Goal: Task Accomplishment & Management: Manage account settings

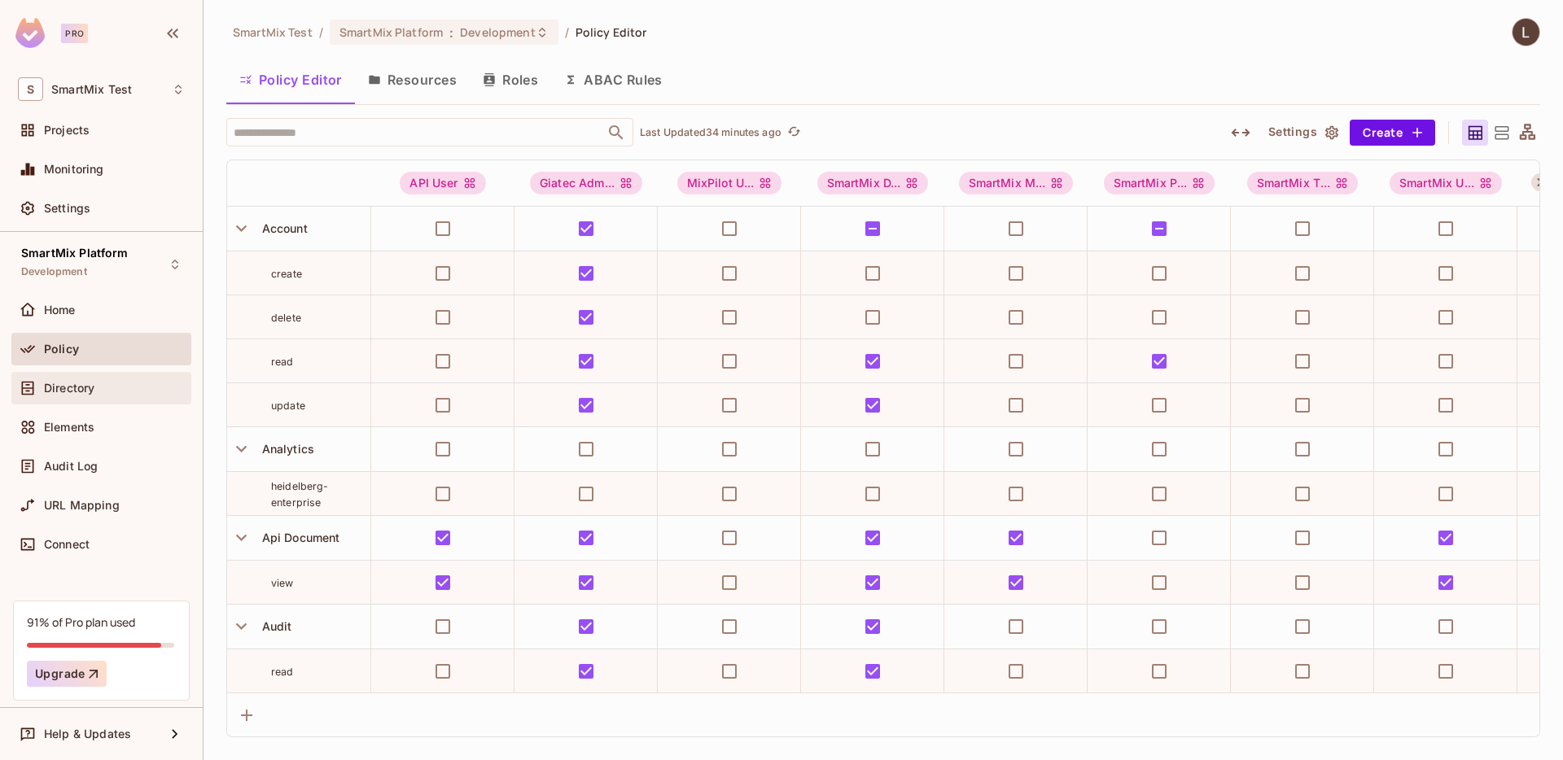
scroll to position [2095, 0]
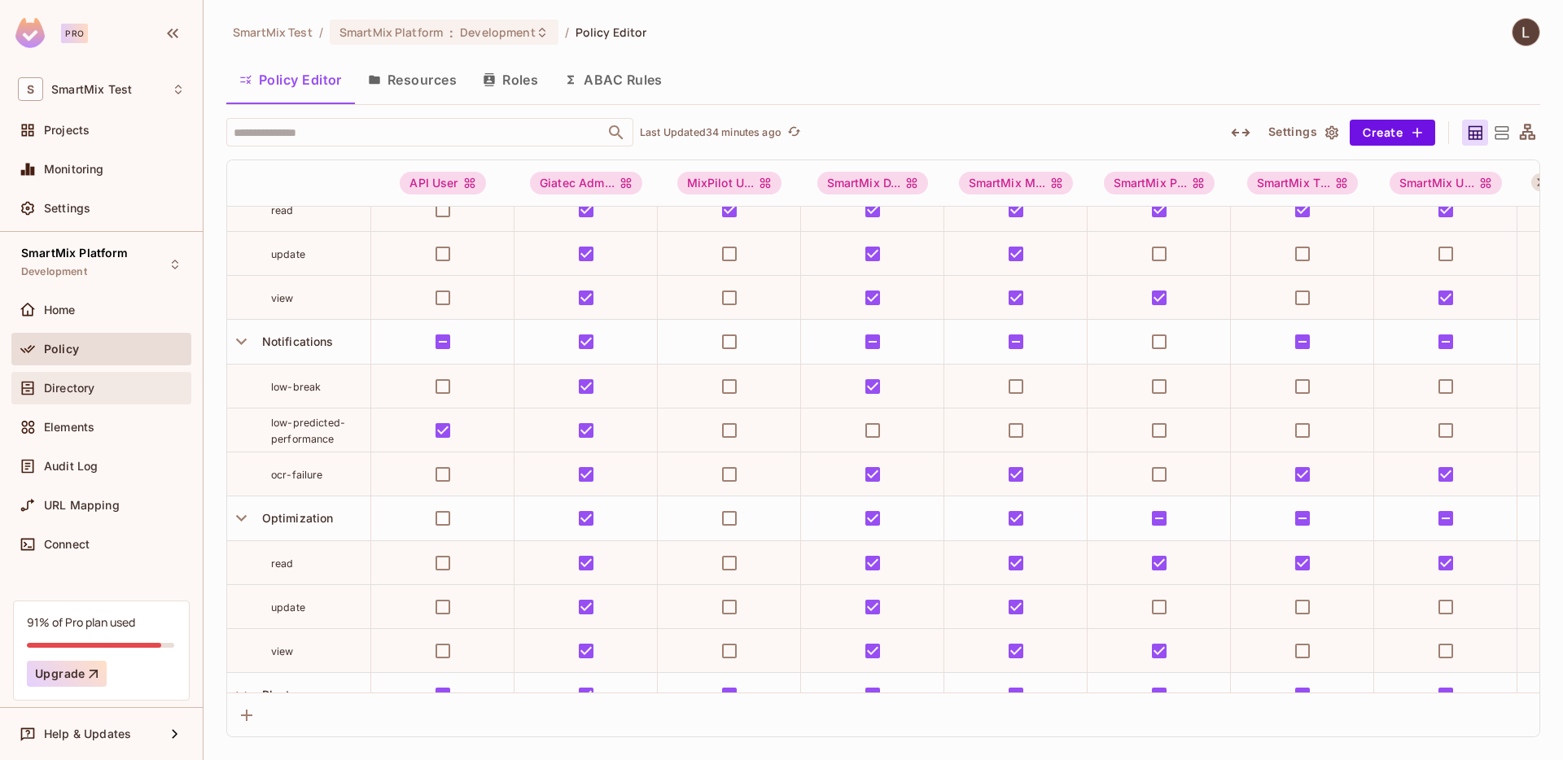
click at [99, 393] on div "Directory" at bounding box center [114, 388] width 141 height 13
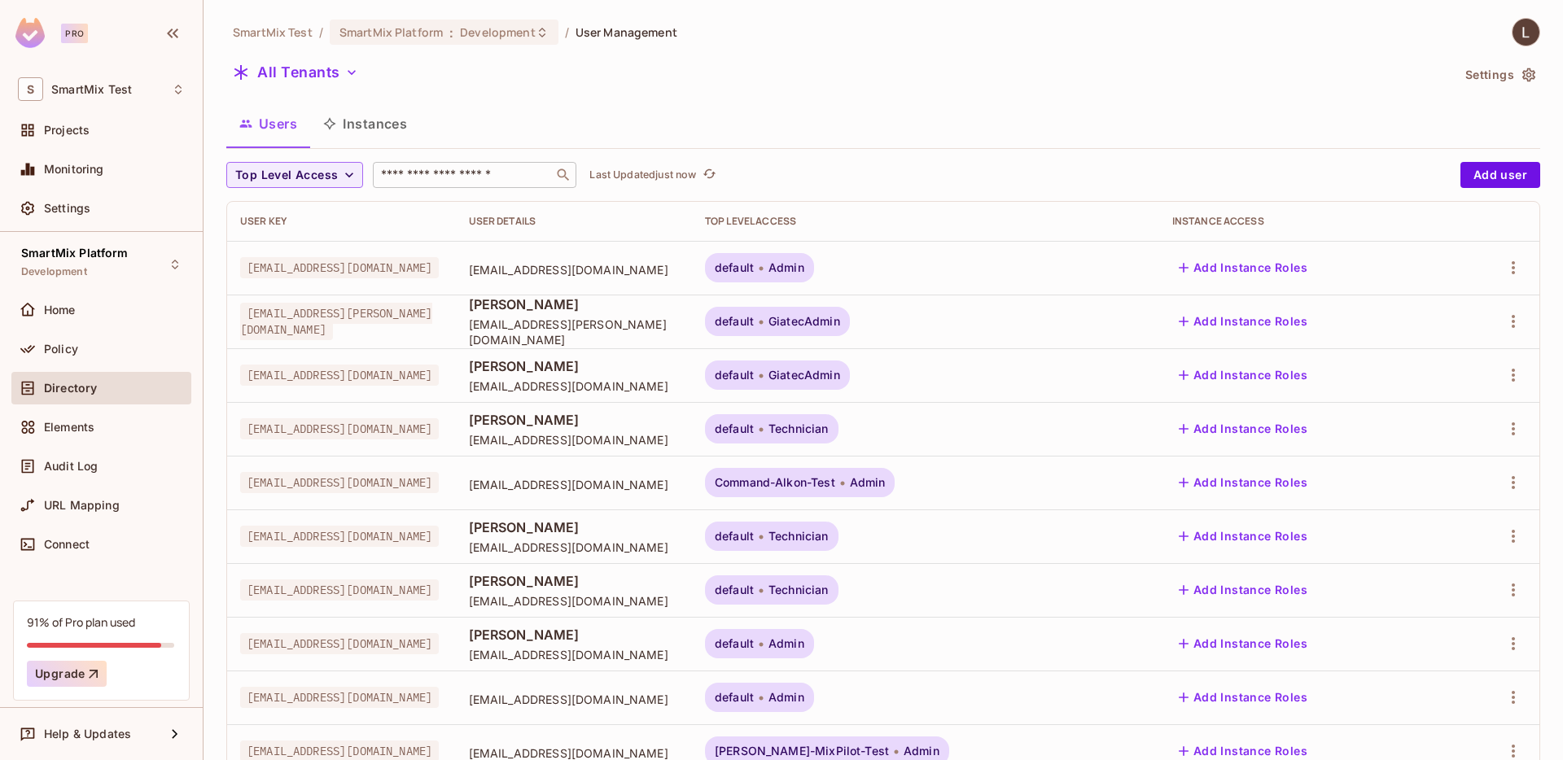
click at [434, 171] on input "text" at bounding box center [463, 175] width 171 height 16
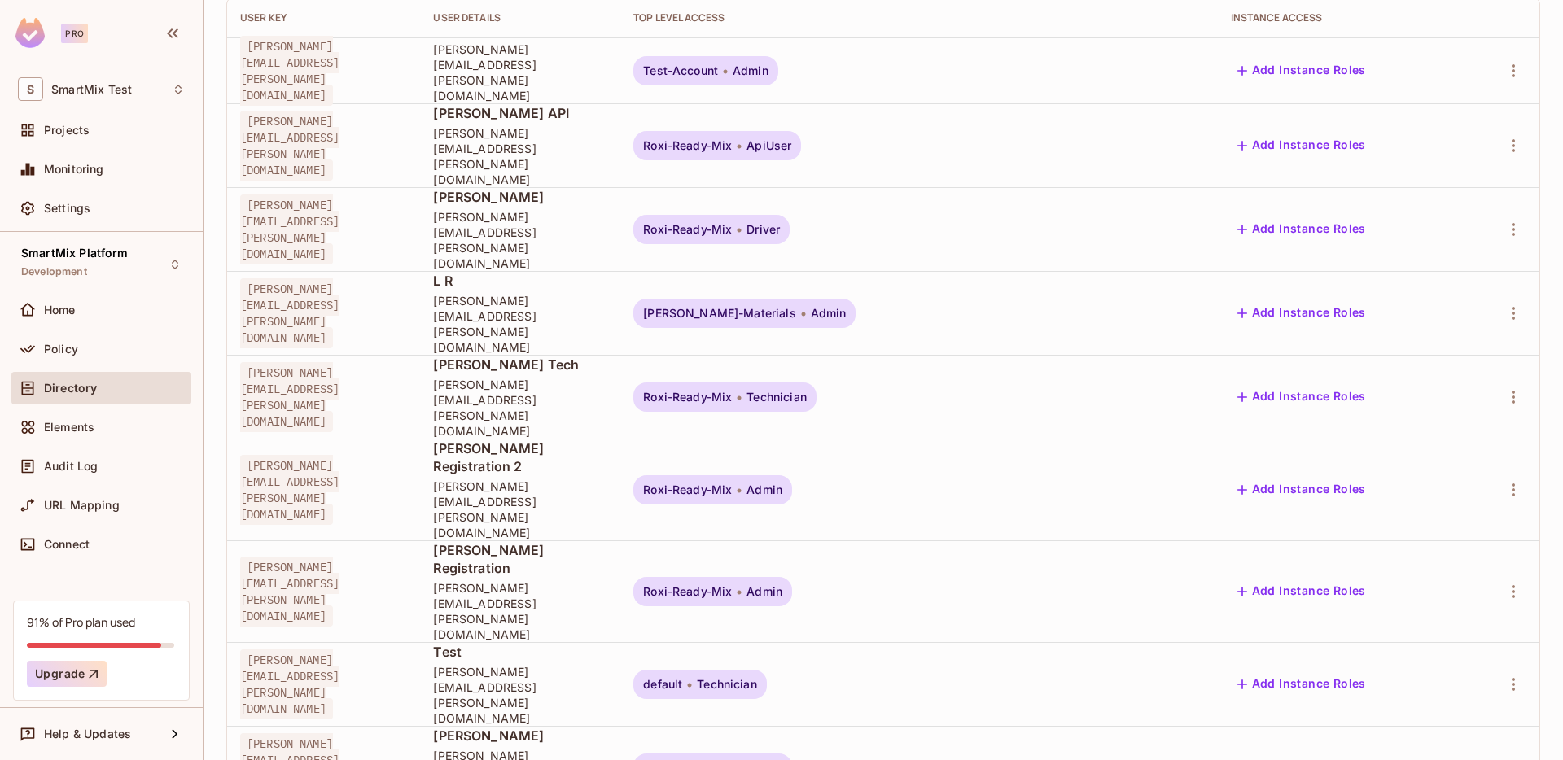
scroll to position [216, 0]
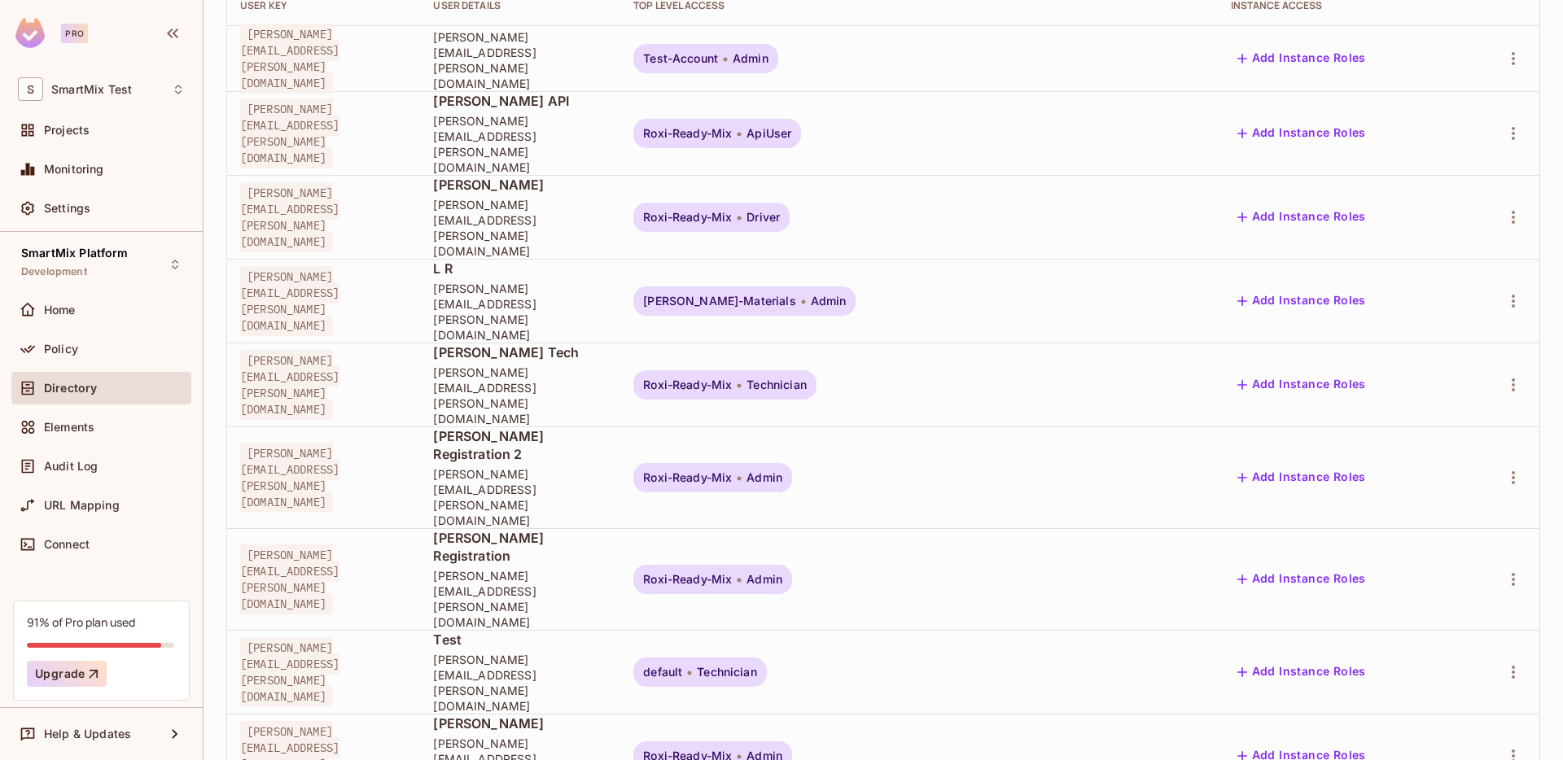
type input "*****"
click at [1468, 618] on li "Edit" at bounding box center [1426, 616] width 151 height 36
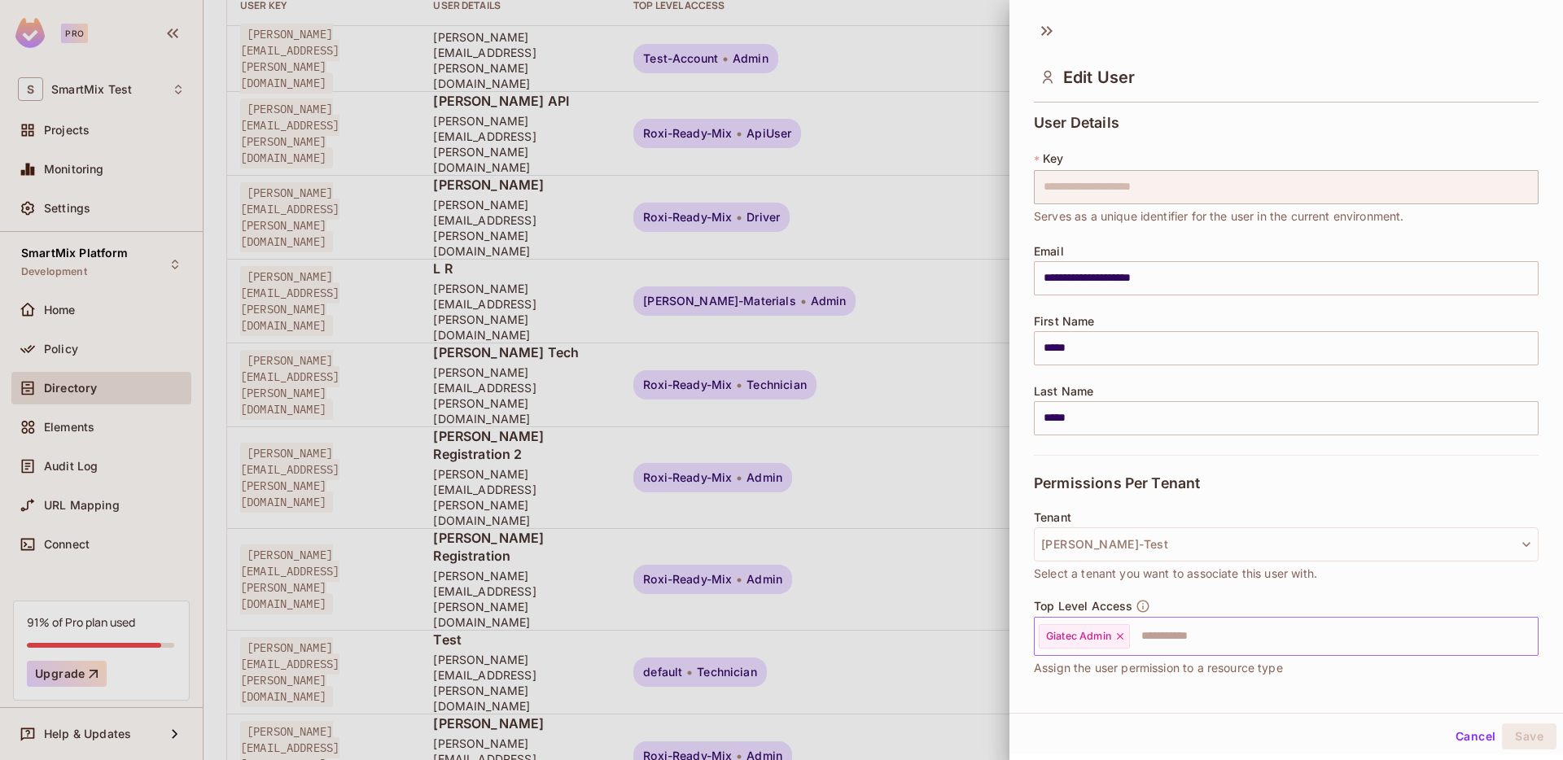
click at [1120, 636] on div "Giatec Admin" at bounding box center [1084, 637] width 91 height 24
click at [1120, 636] on icon at bounding box center [1120, 636] width 7 height 7
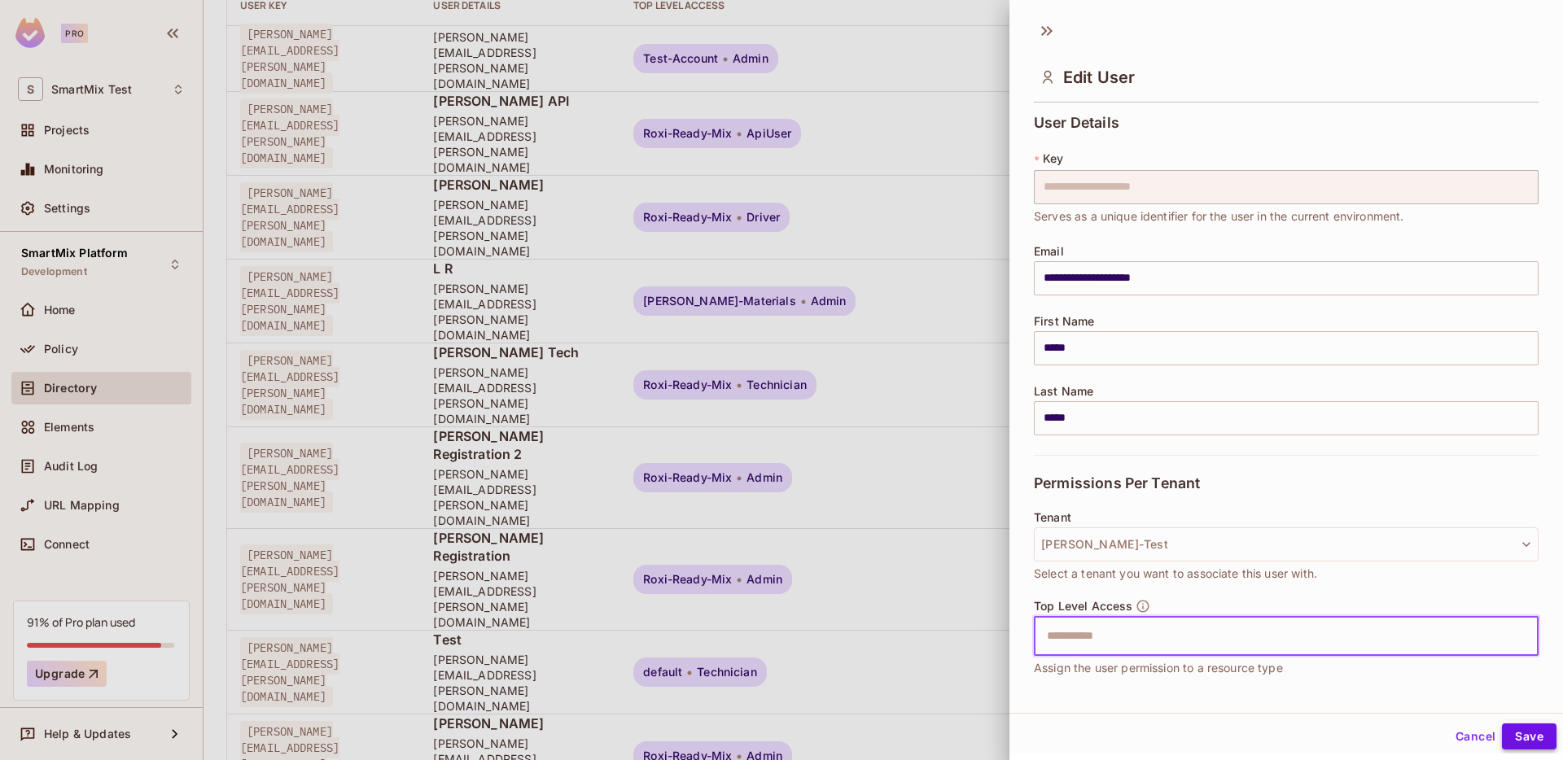
click at [1502, 733] on button "Save" at bounding box center [1529, 737] width 55 height 26
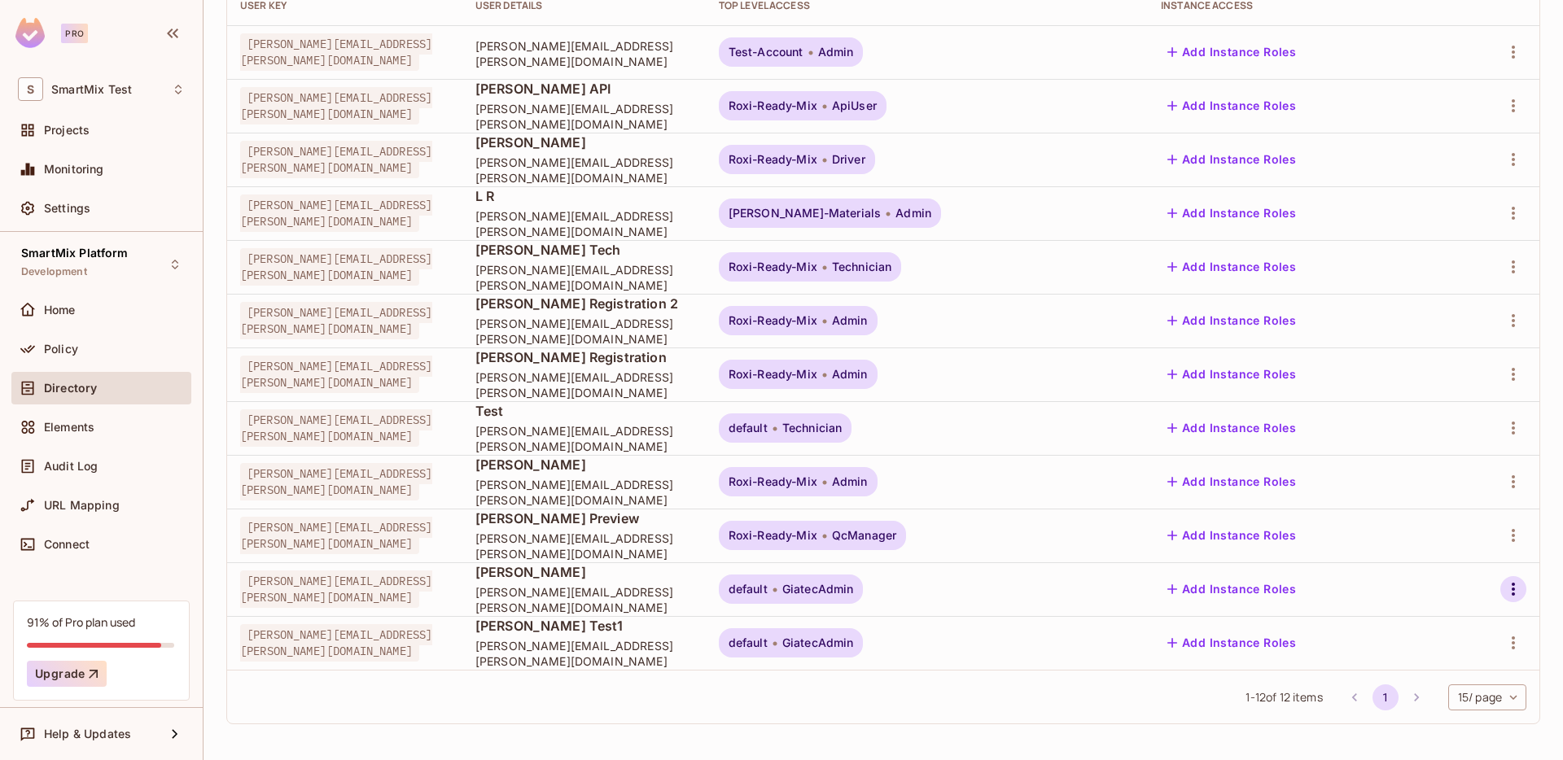
click at [1504, 585] on icon "button" at bounding box center [1514, 590] width 20 height 20
click at [1446, 611] on li "Edit" at bounding box center [1426, 616] width 151 height 36
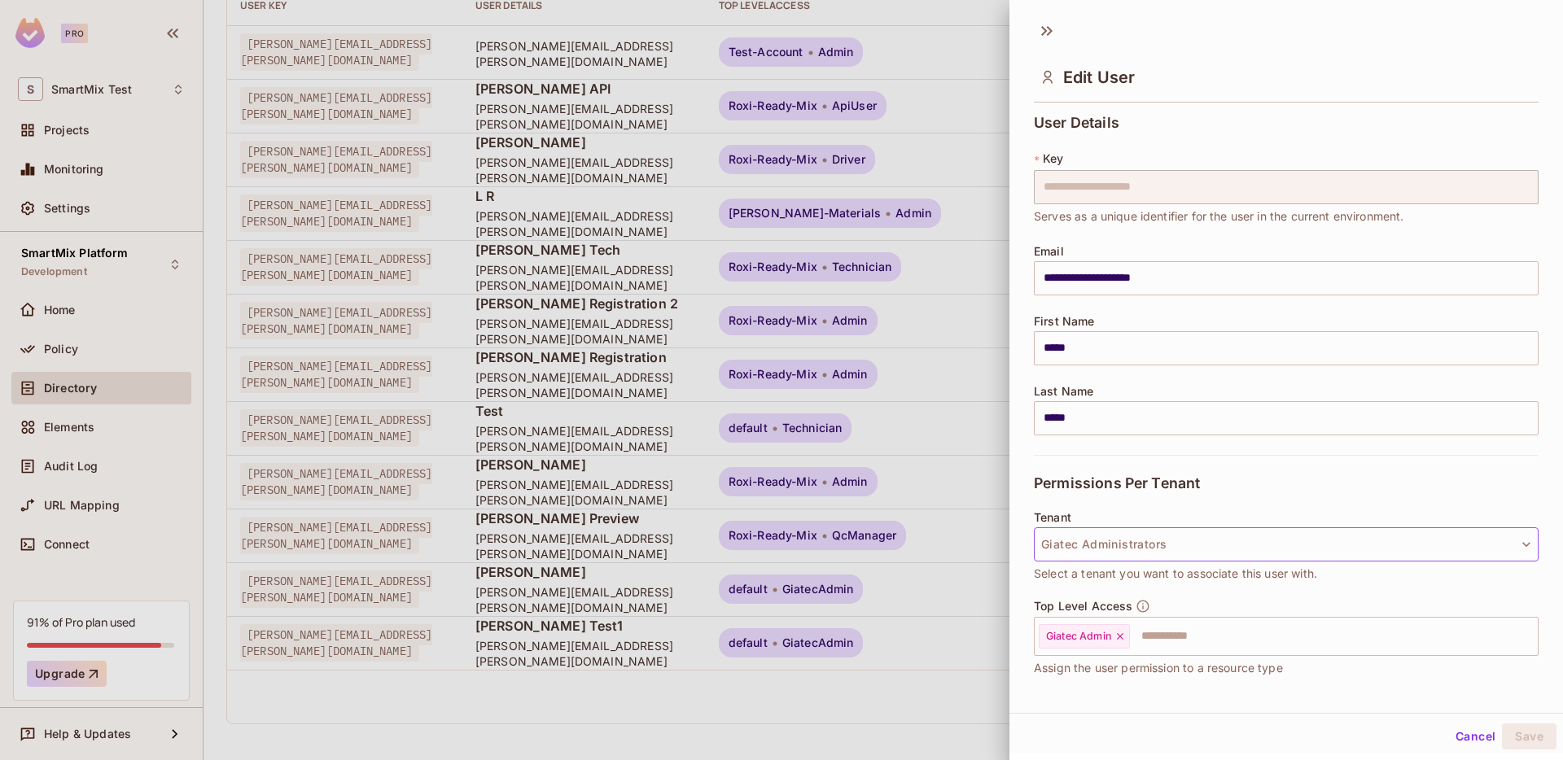
click at [1206, 546] on button "Giatec Administrators" at bounding box center [1286, 545] width 505 height 34
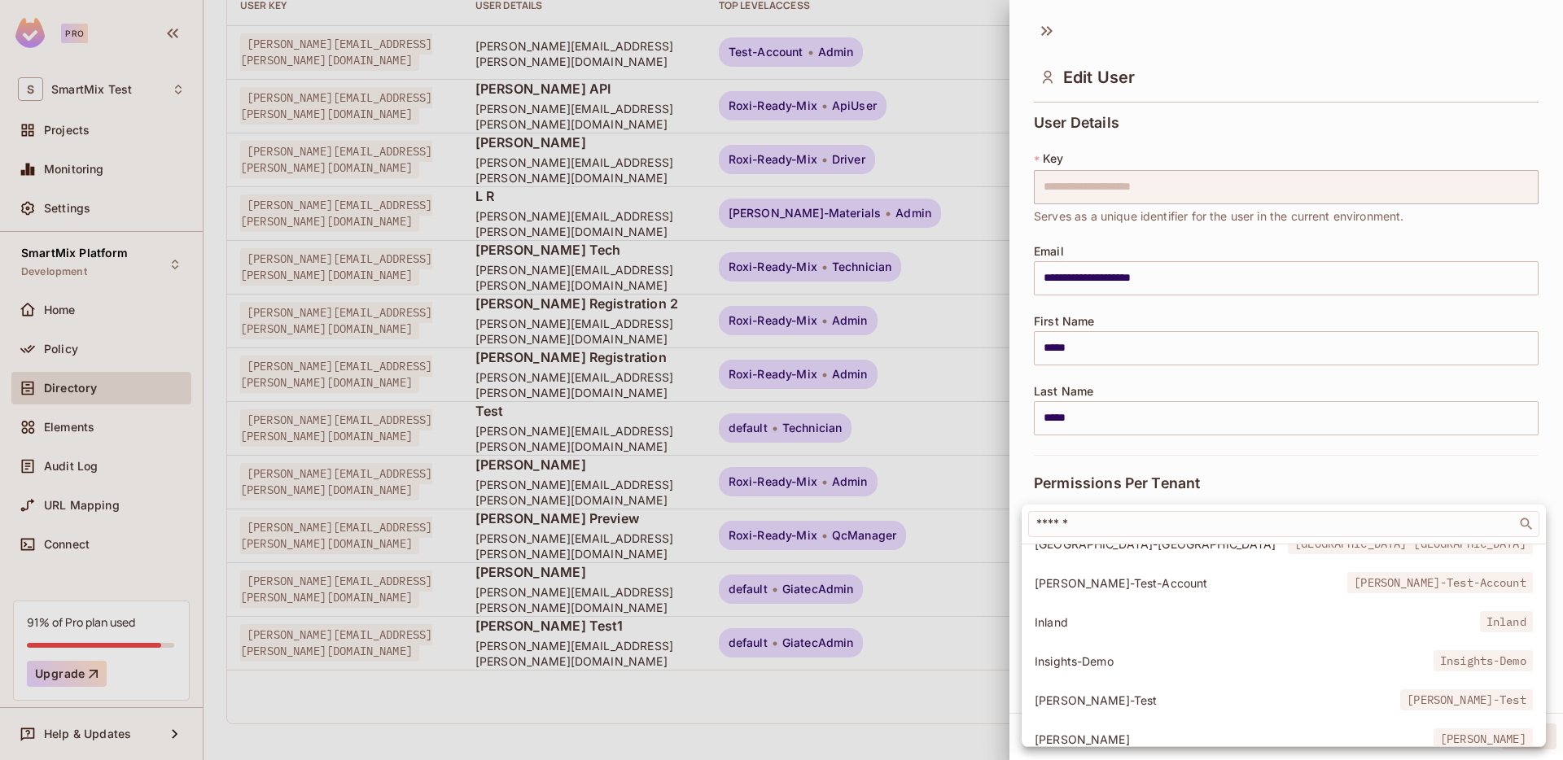
scroll to position [1005, 0]
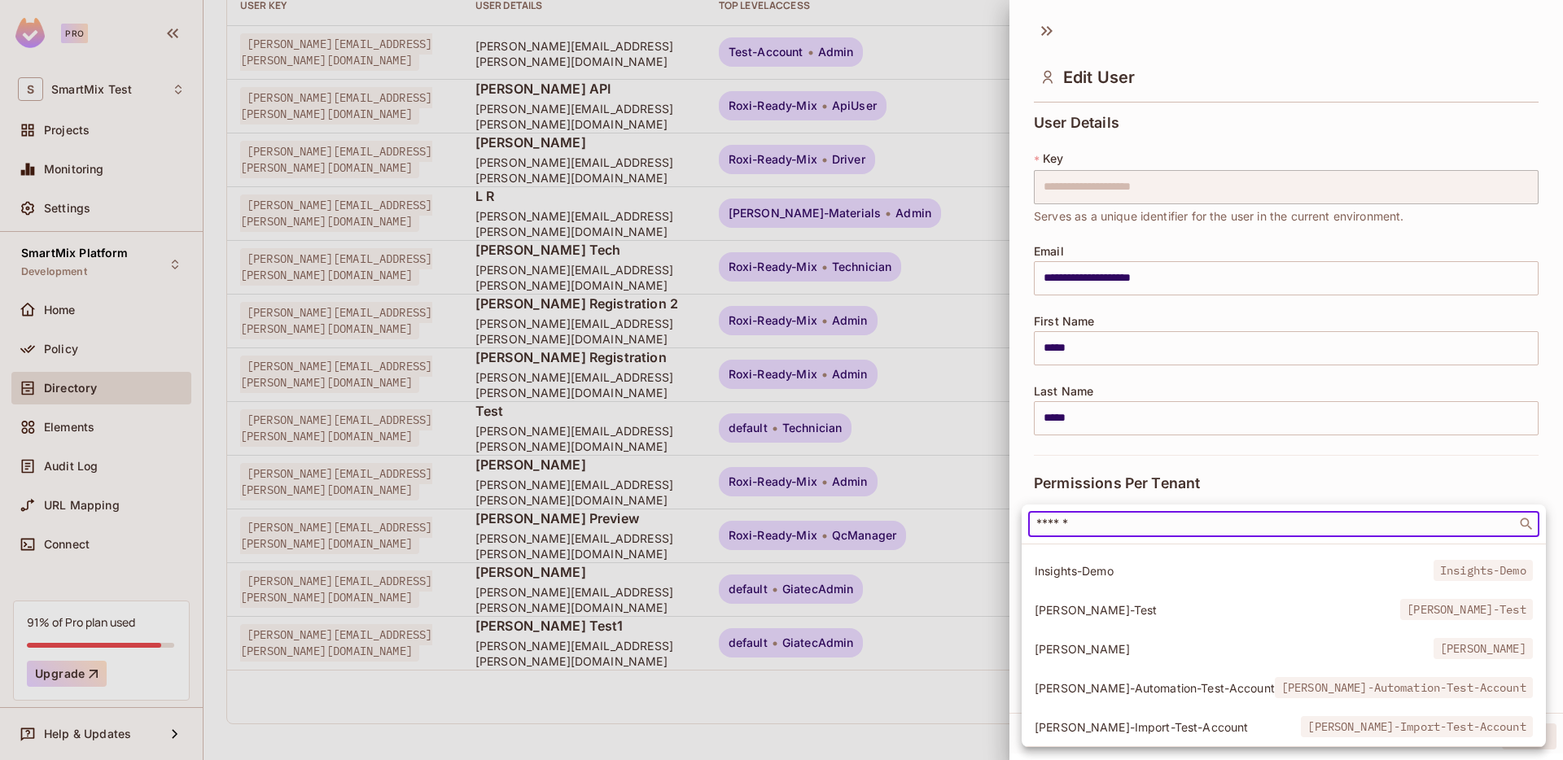
click at [1114, 520] on input "text" at bounding box center [1272, 524] width 479 height 16
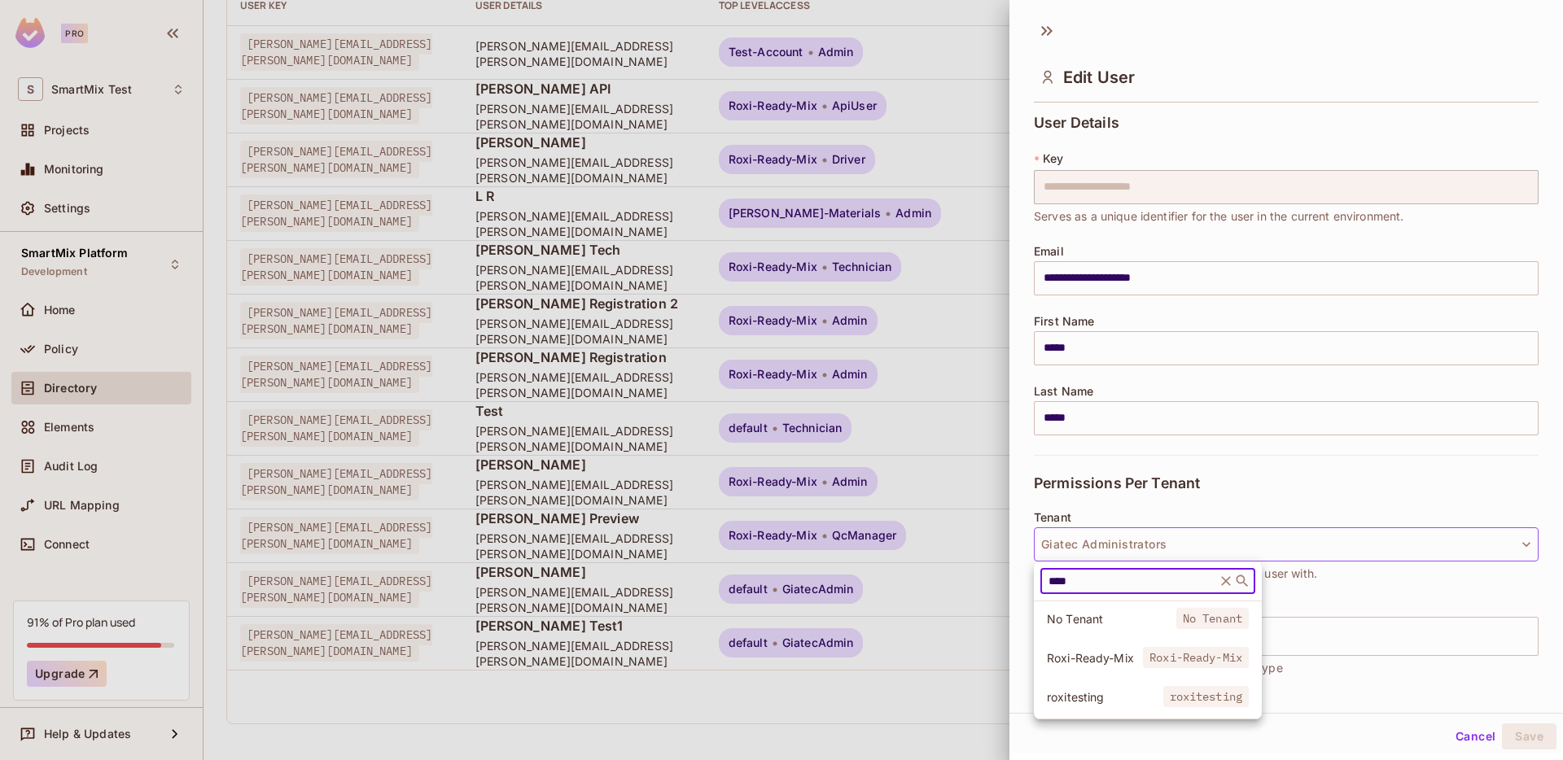
type input "****"
click at [1076, 655] on span "Roxi-Ready-Mix" at bounding box center [1095, 658] width 96 height 15
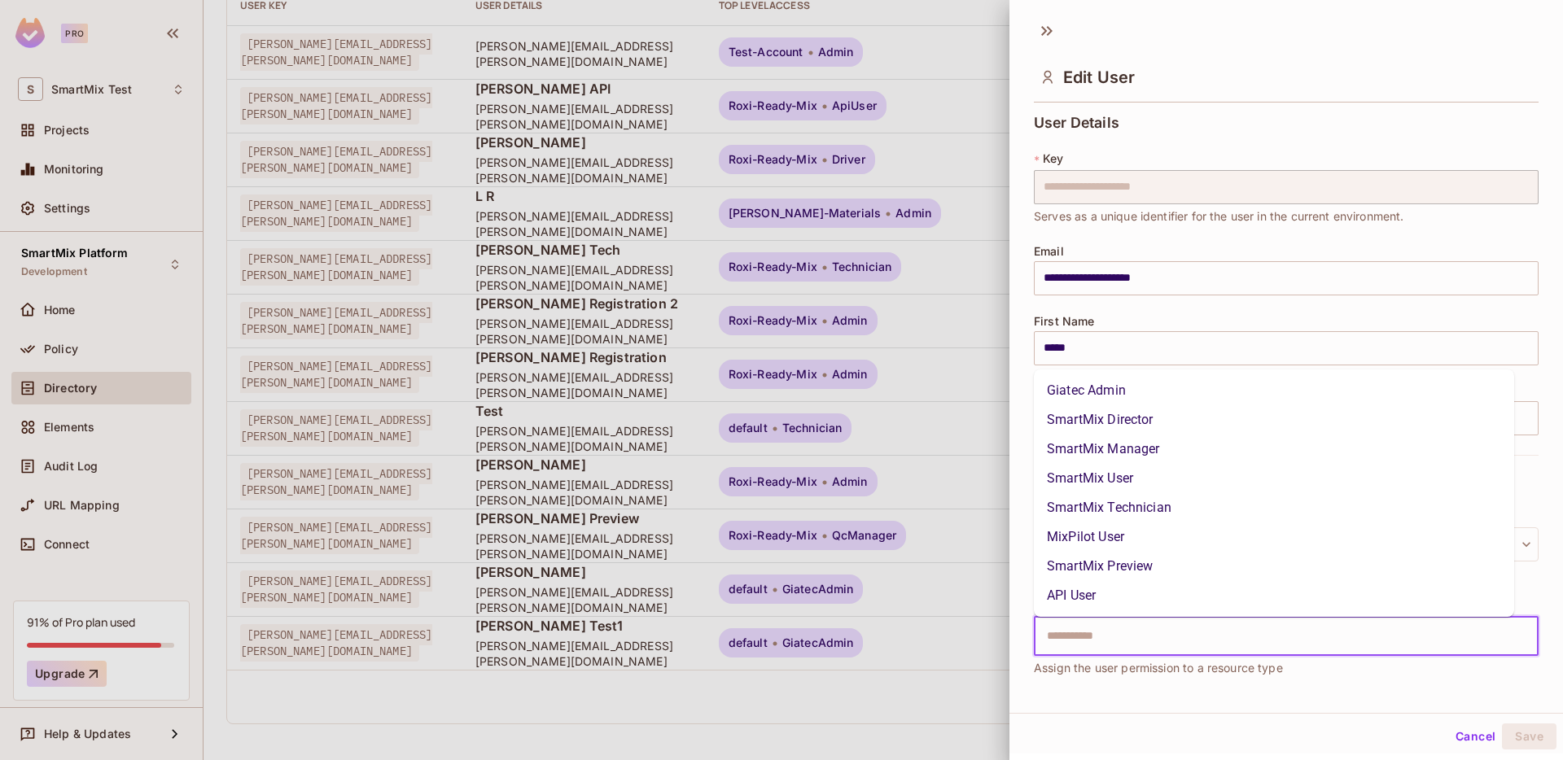
click at [1119, 643] on input "text" at bounding box center [1272, 636] width 470 height 33
click at [1118, 389] on li "Giatec Admin" at bounding box center [1274, 390] width 480 height 29
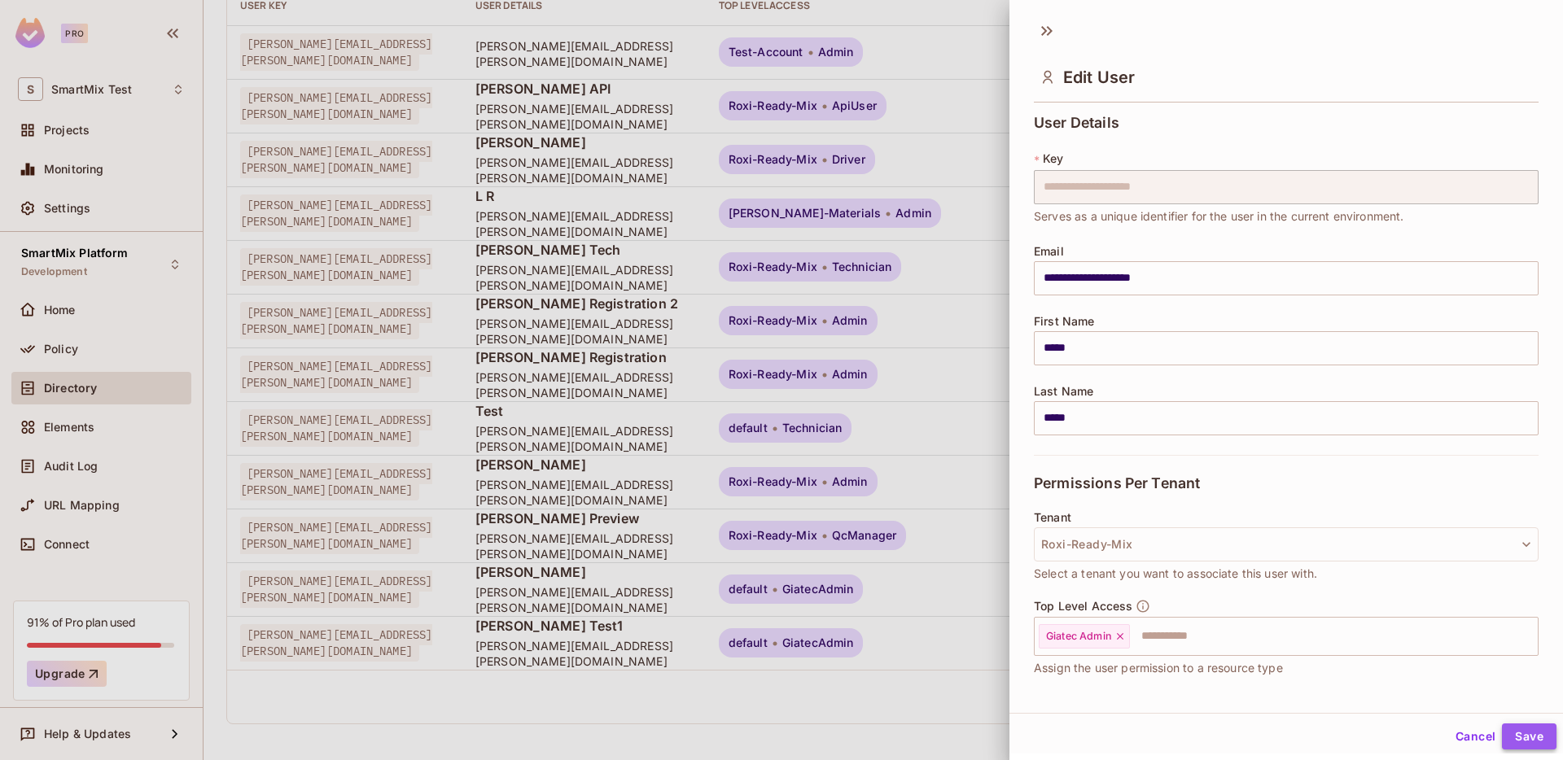
click at [1506, 730] on button "Save" at bounding box center [1529, 737] width 55 height 26
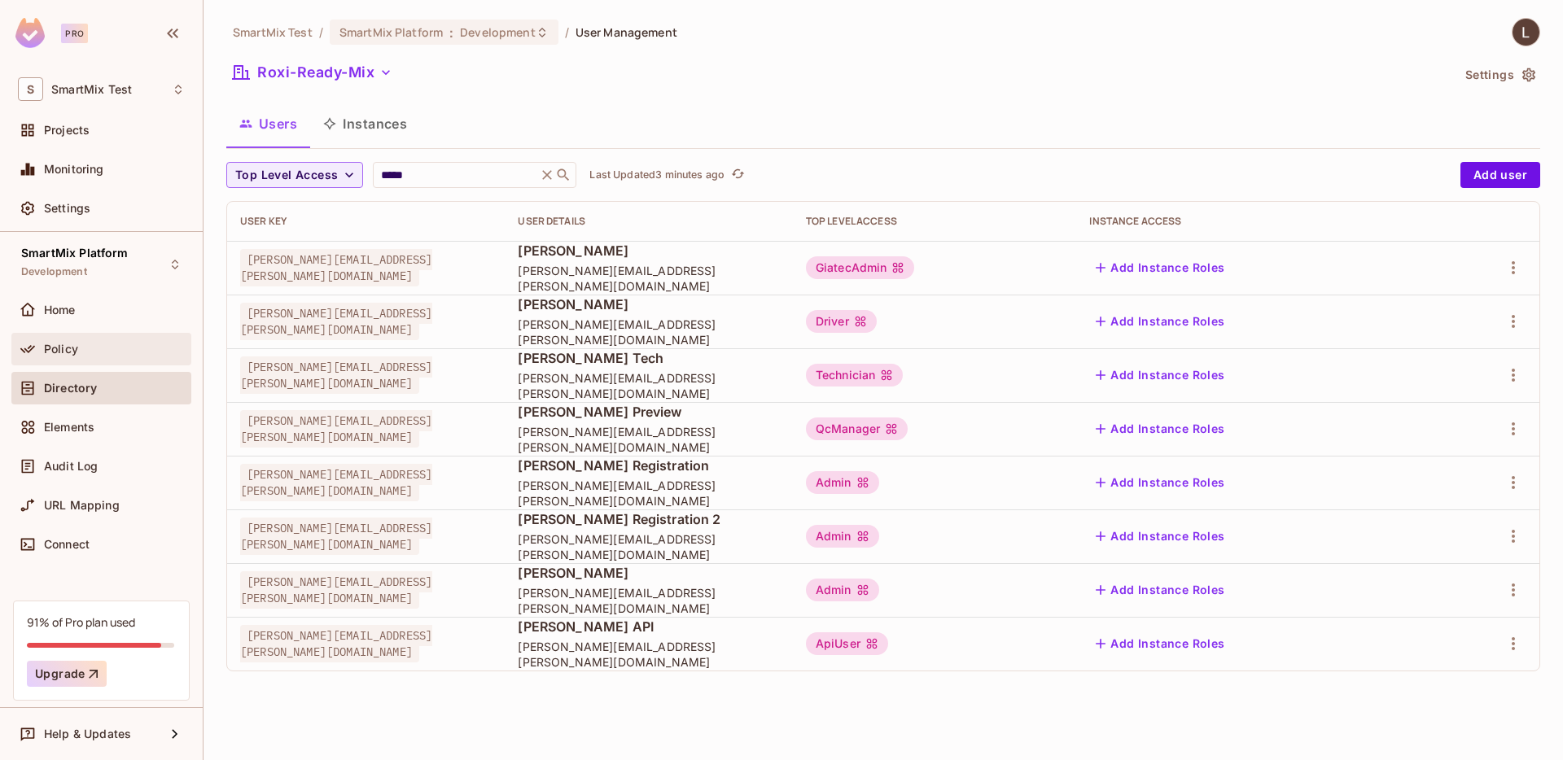
click at [85, 345] on div "Policy" at bounding box center [114, 349] width 141 height 13
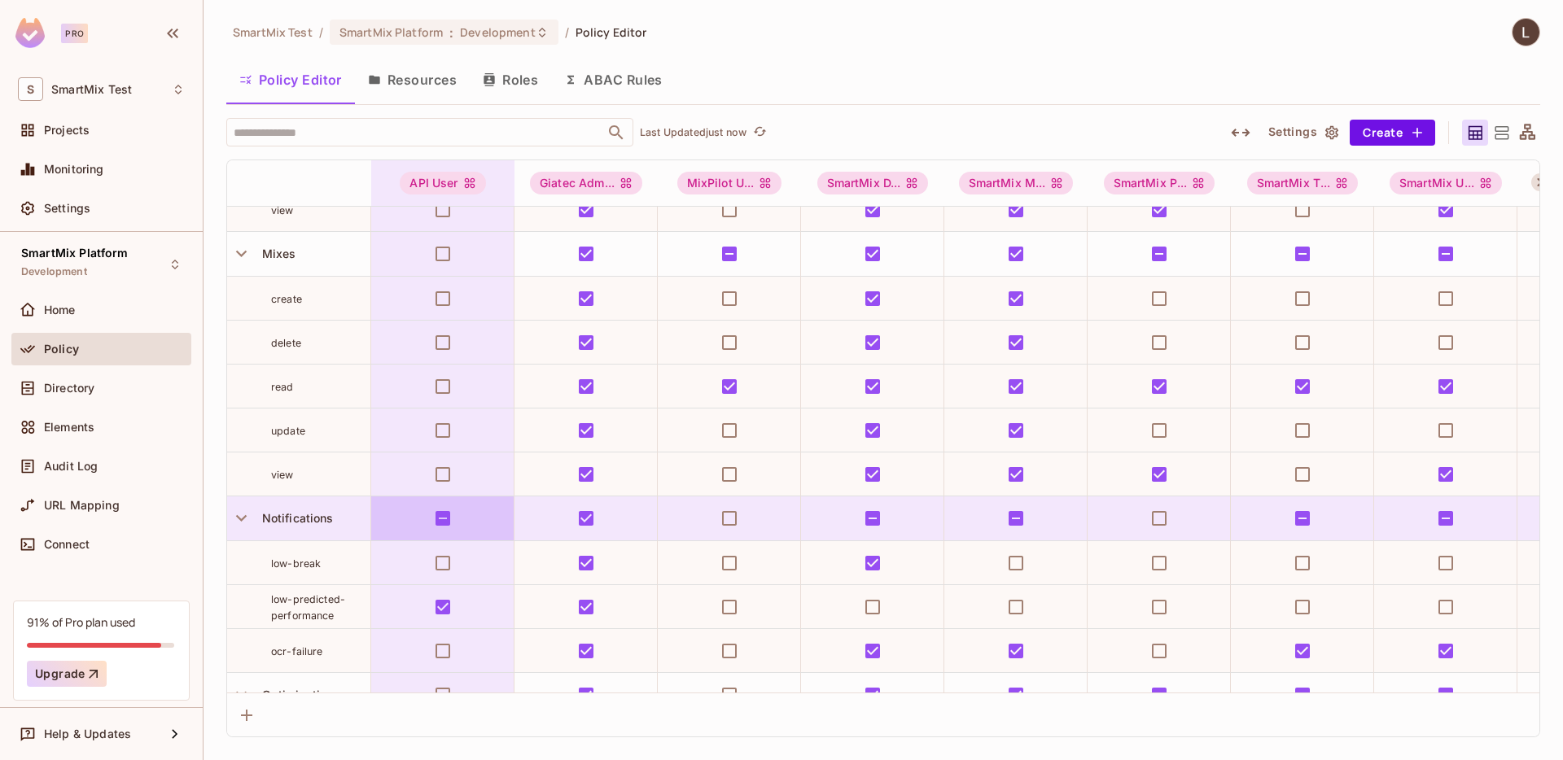
scroll to position [1961, 0]
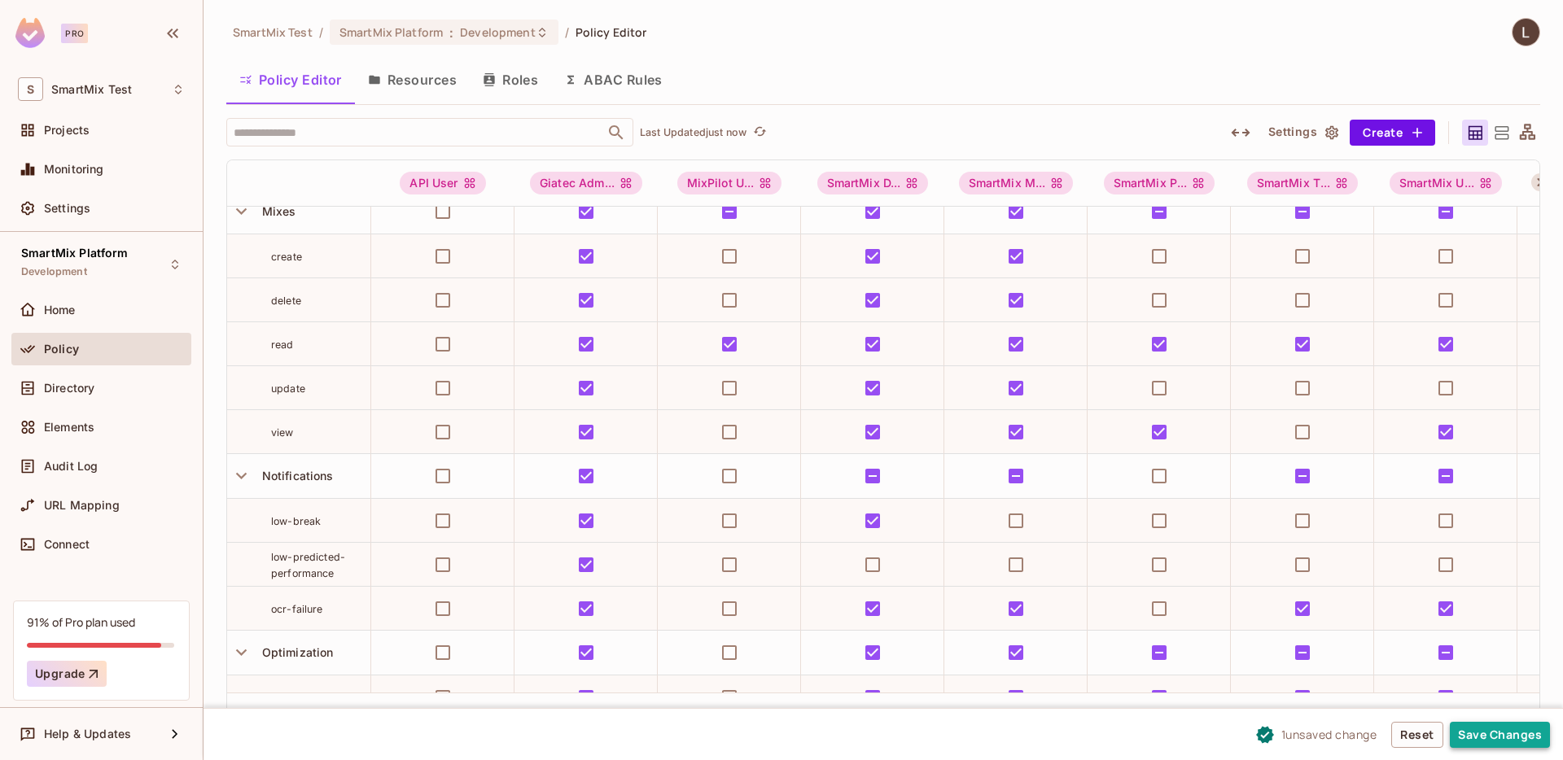
click at [1494, 736] on button "Save Changes" at bounding box center [1500, 735] width 100 height 26
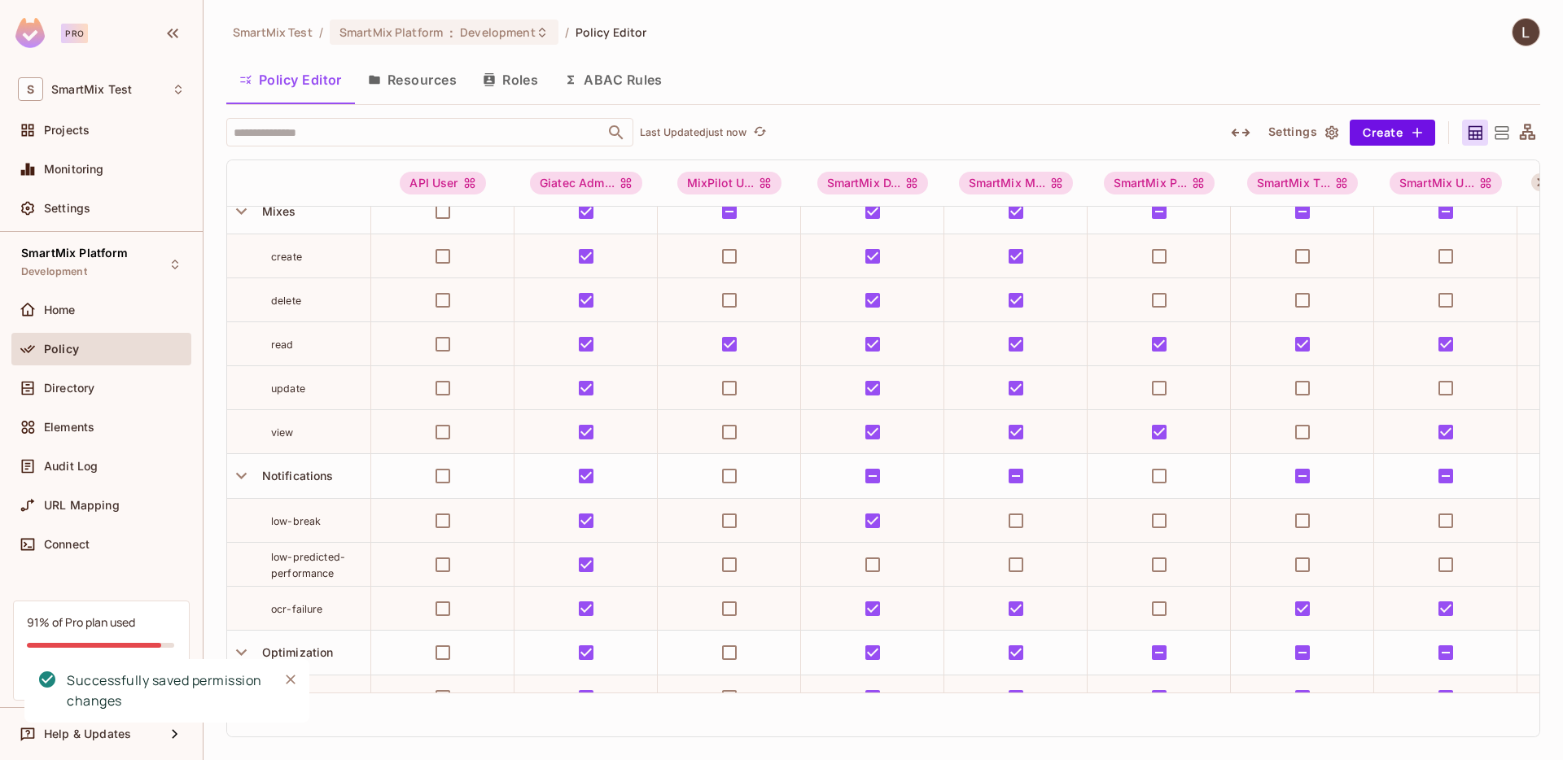
click at [291, 682] on icon "Close" at bounding box center [291, 680] width 16 height 16
click at [505, 84] on button "Roles" at bounding box center [510, 79] width 81 height 41
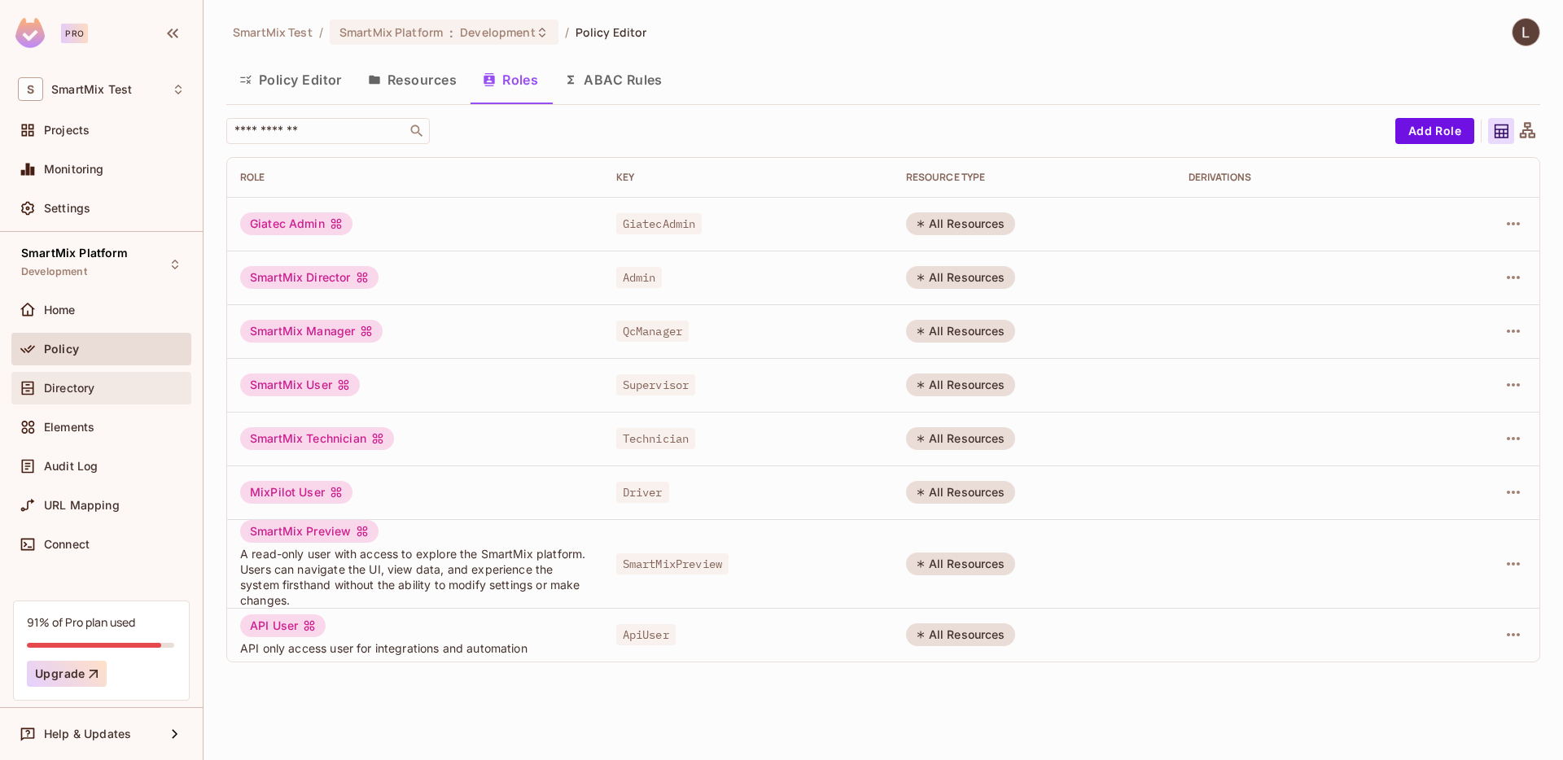
click at [104, 400] on div "Directory" at bounding box center [101, 388] width 180 height 33
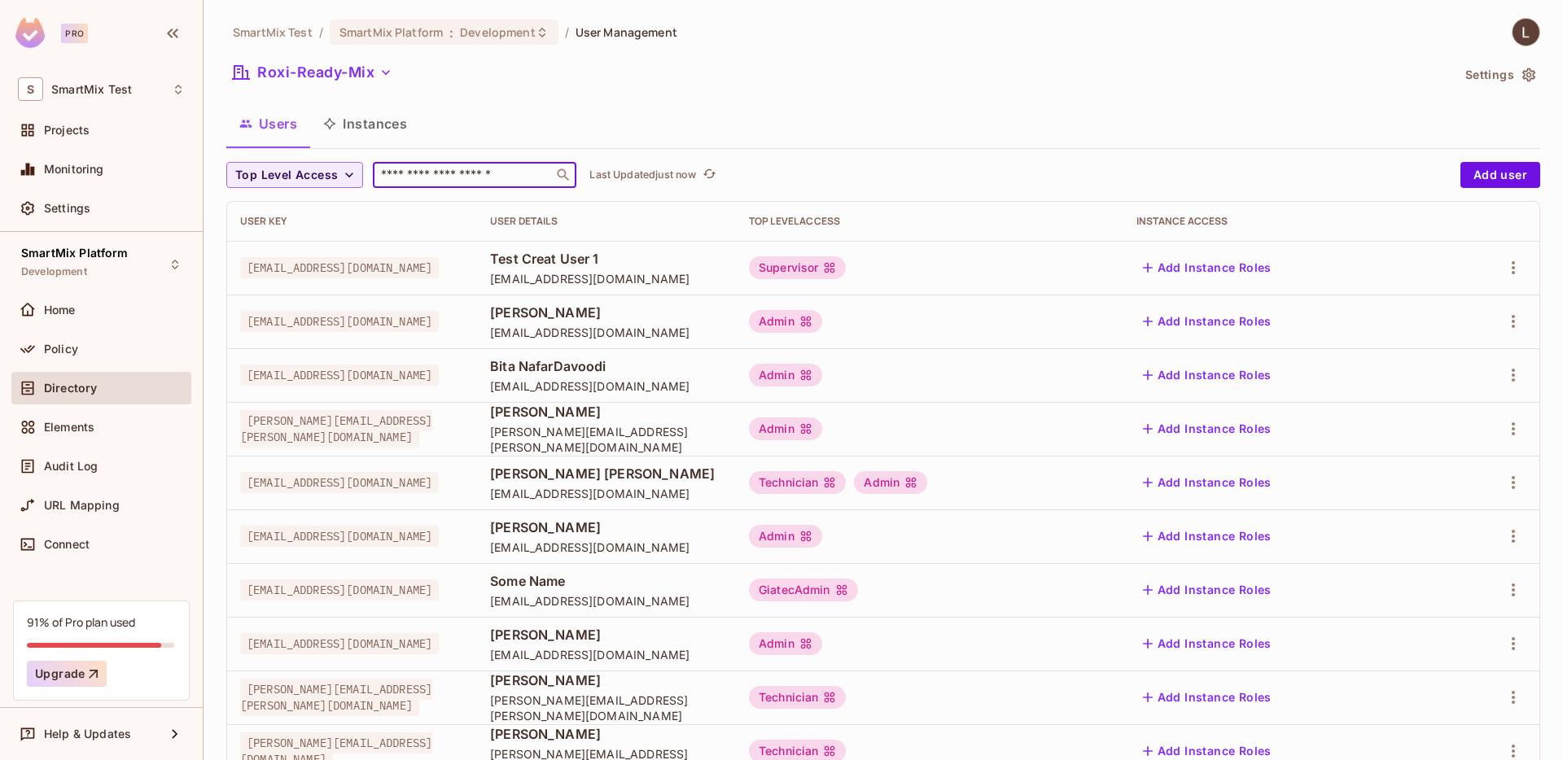
click at [402, 171] on input "text" at bounding box center [463, 175] width 171 height 16
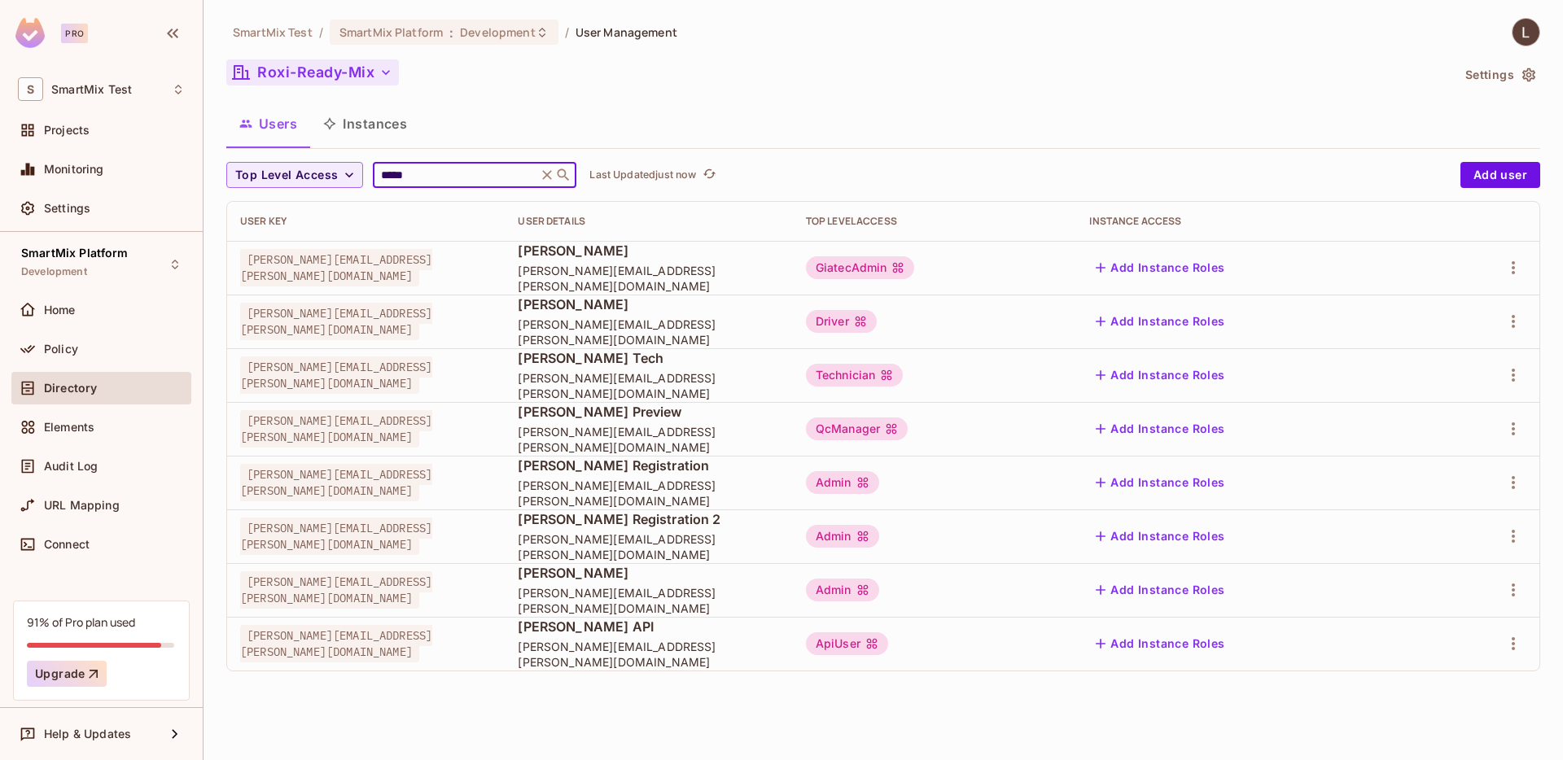
type input "*****"
click at [369, 63] on button "Roxi-Ready-Mix" at bounding box center [312, 72] width 173 height 26
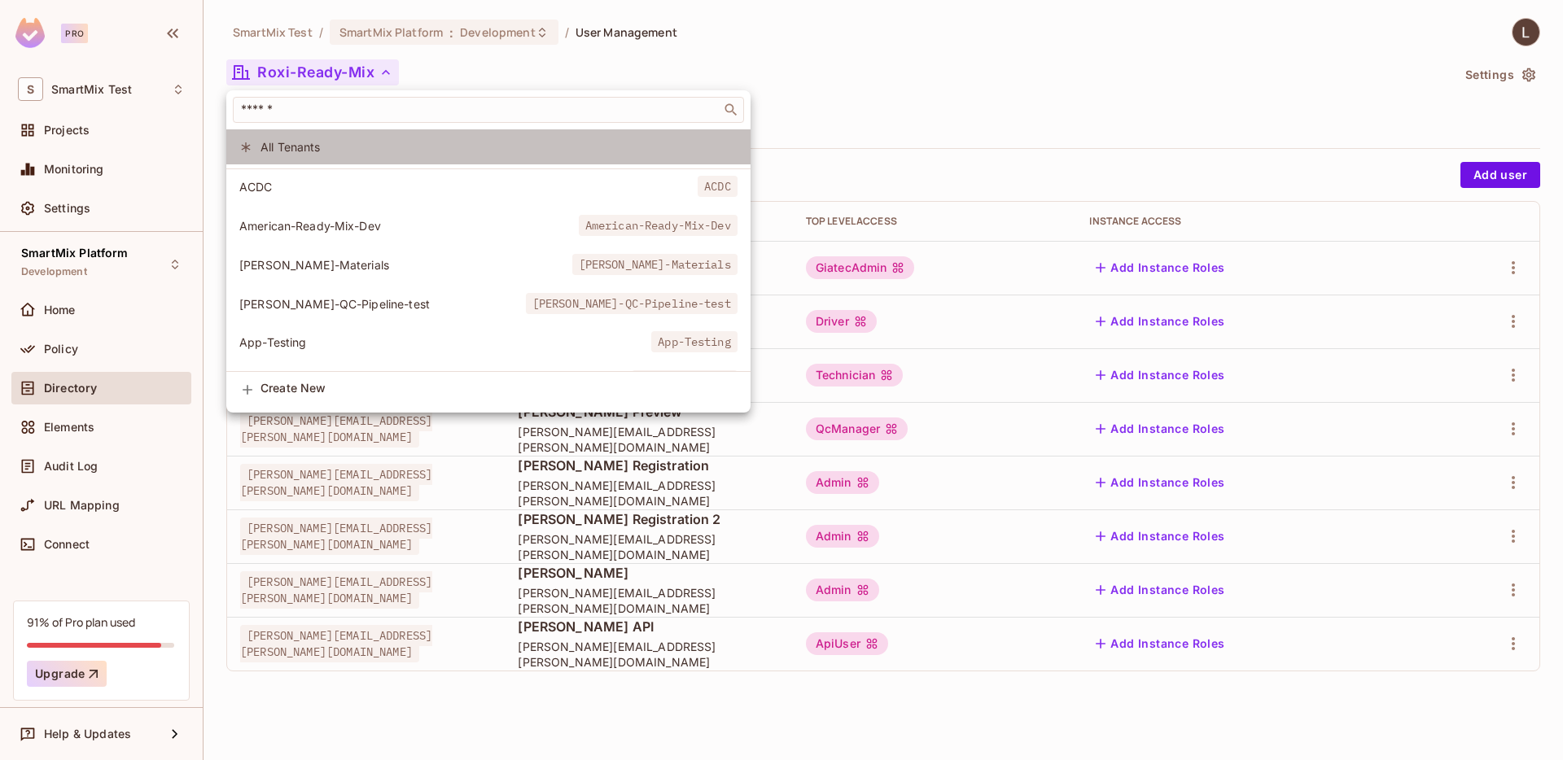
click at [360, 146] on span "All Tenants" at bounding box center [499, 146] width 477 height 15
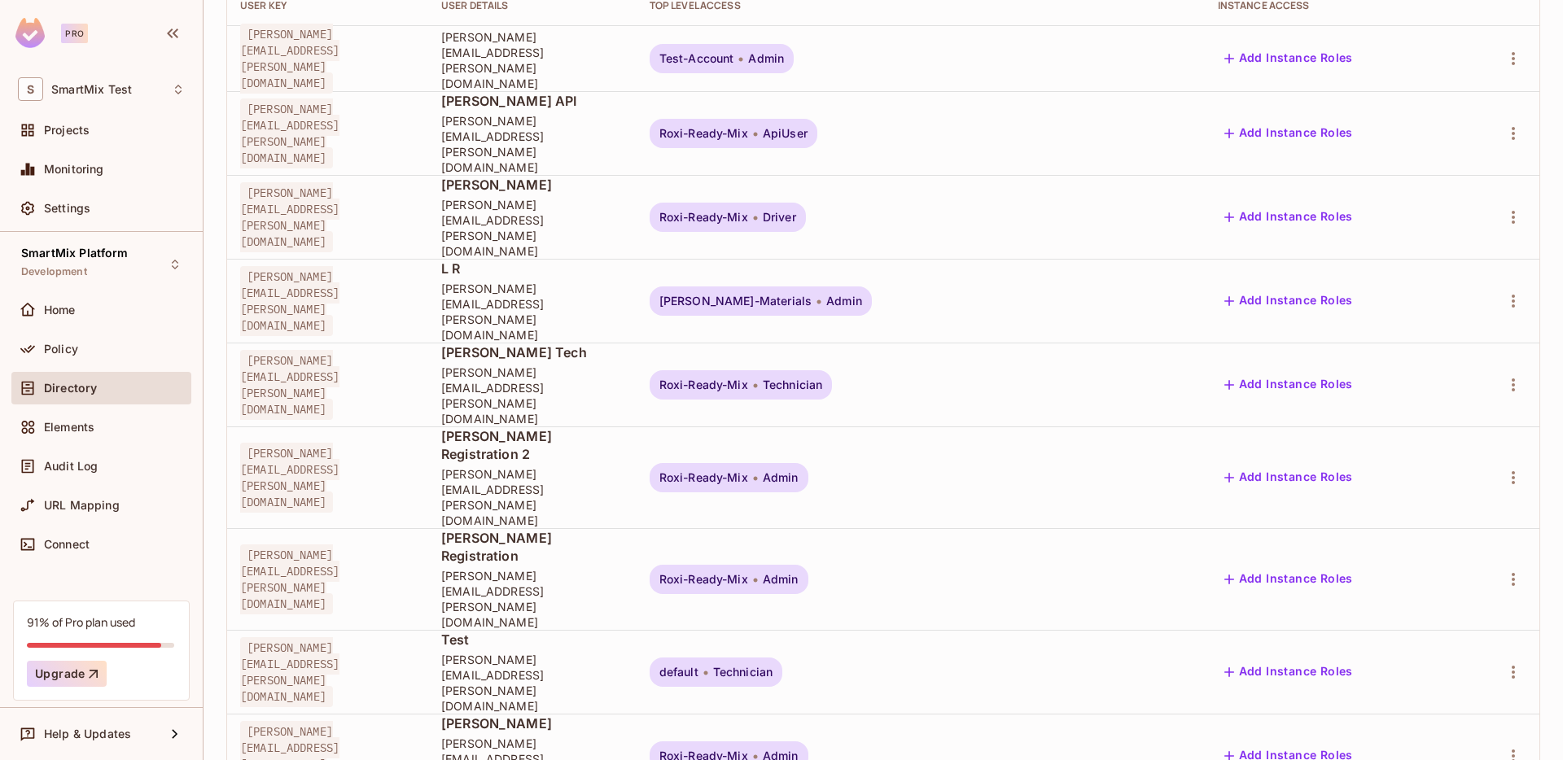
scroll to position [205, 0]
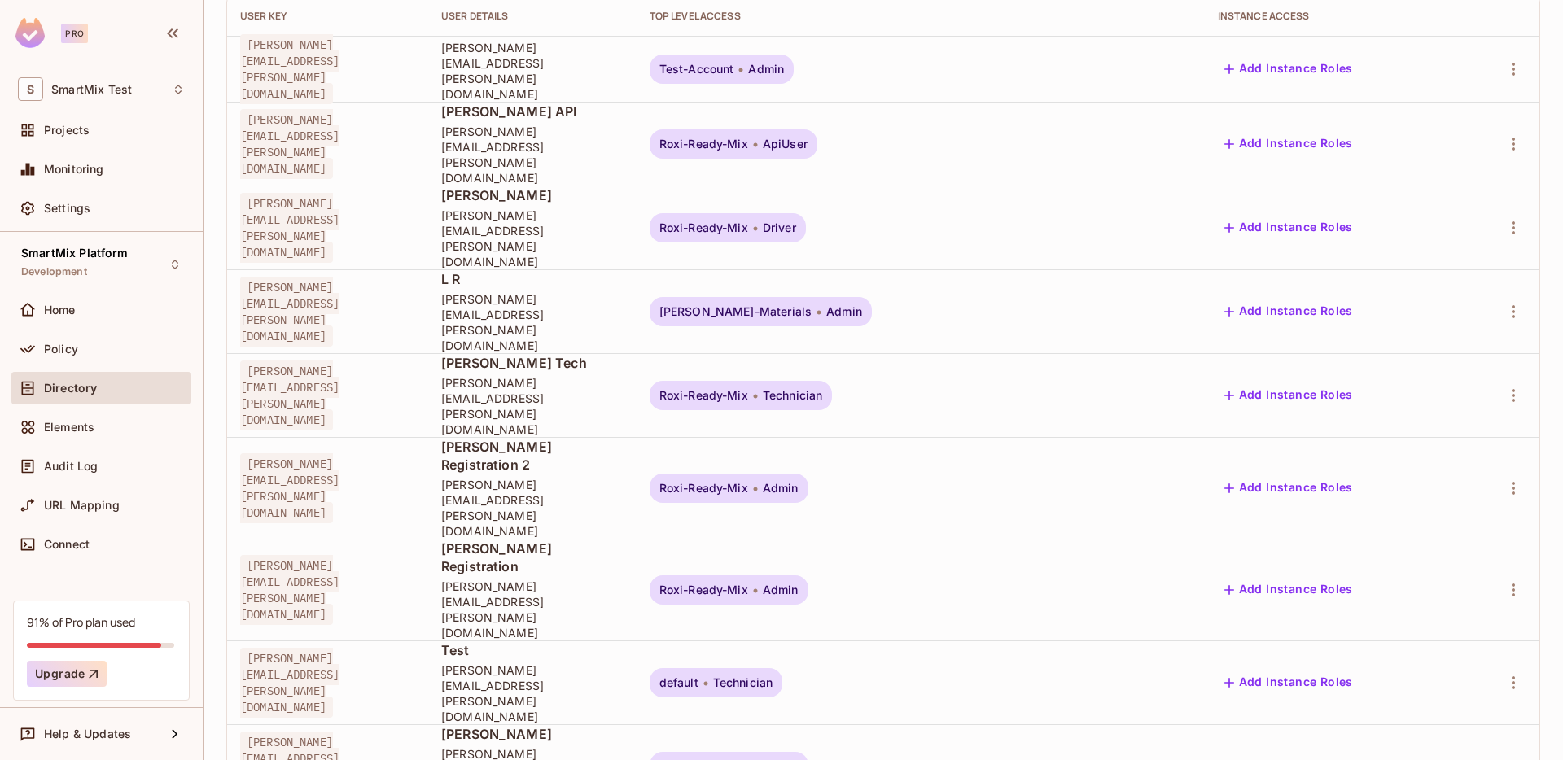
click at [1447, 625] on li "Edit" at bounding box center [1426, 616] width 151 height 36
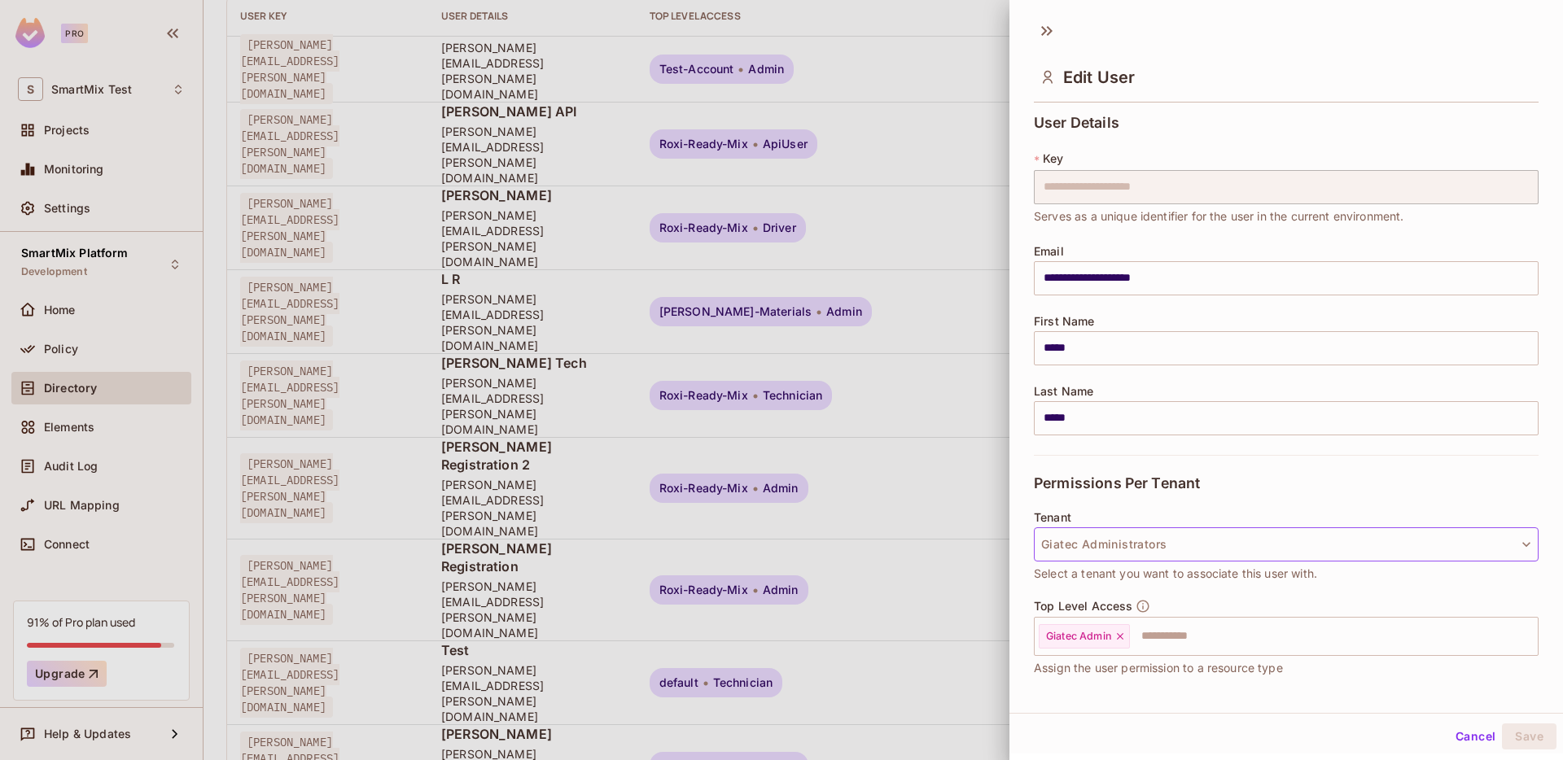
click at [1168, 554] on button "Giatec Administrators" at bounding box center [1286, 545] width 505 height 34
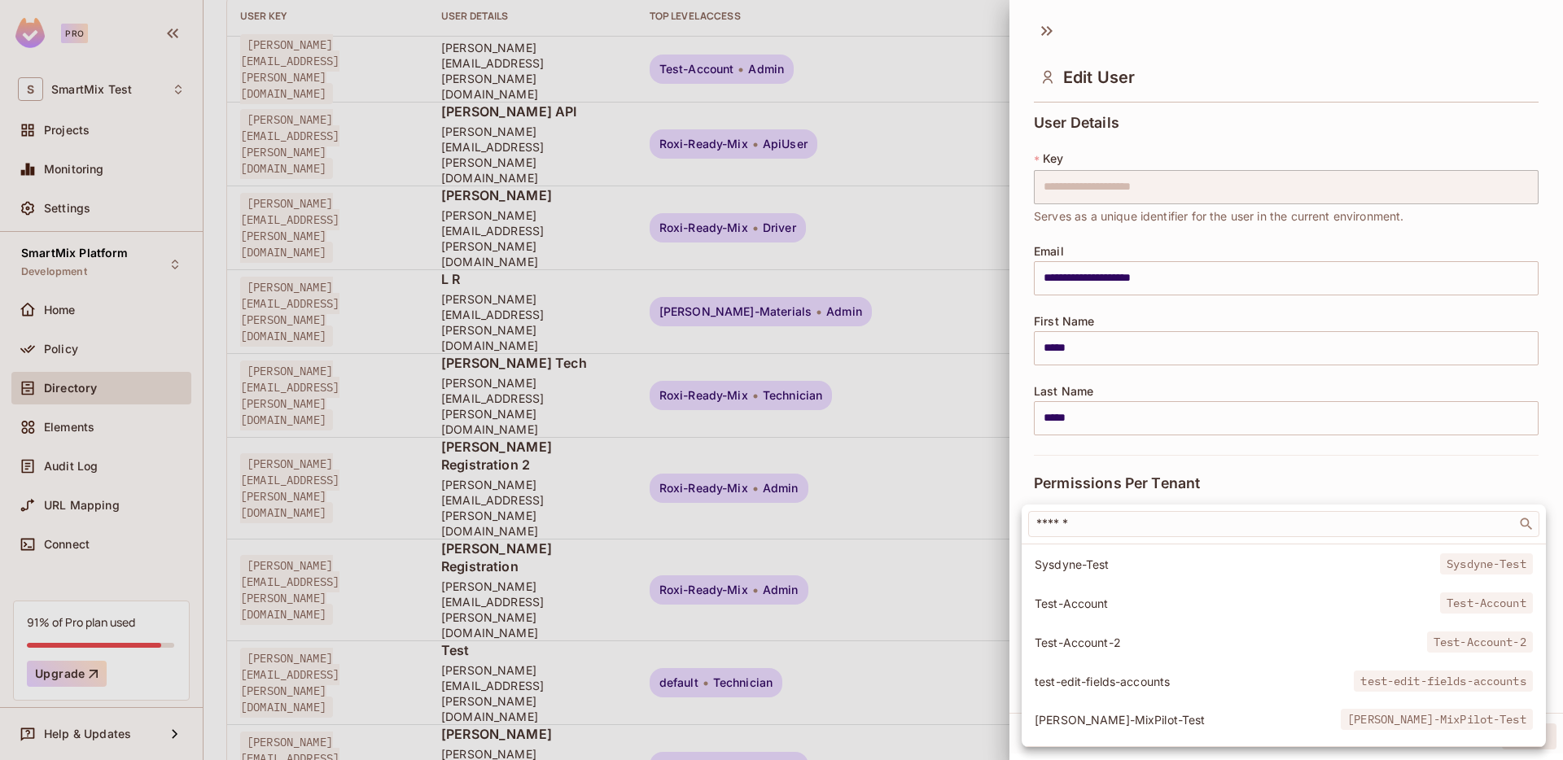
scroll to position [2384, 0]
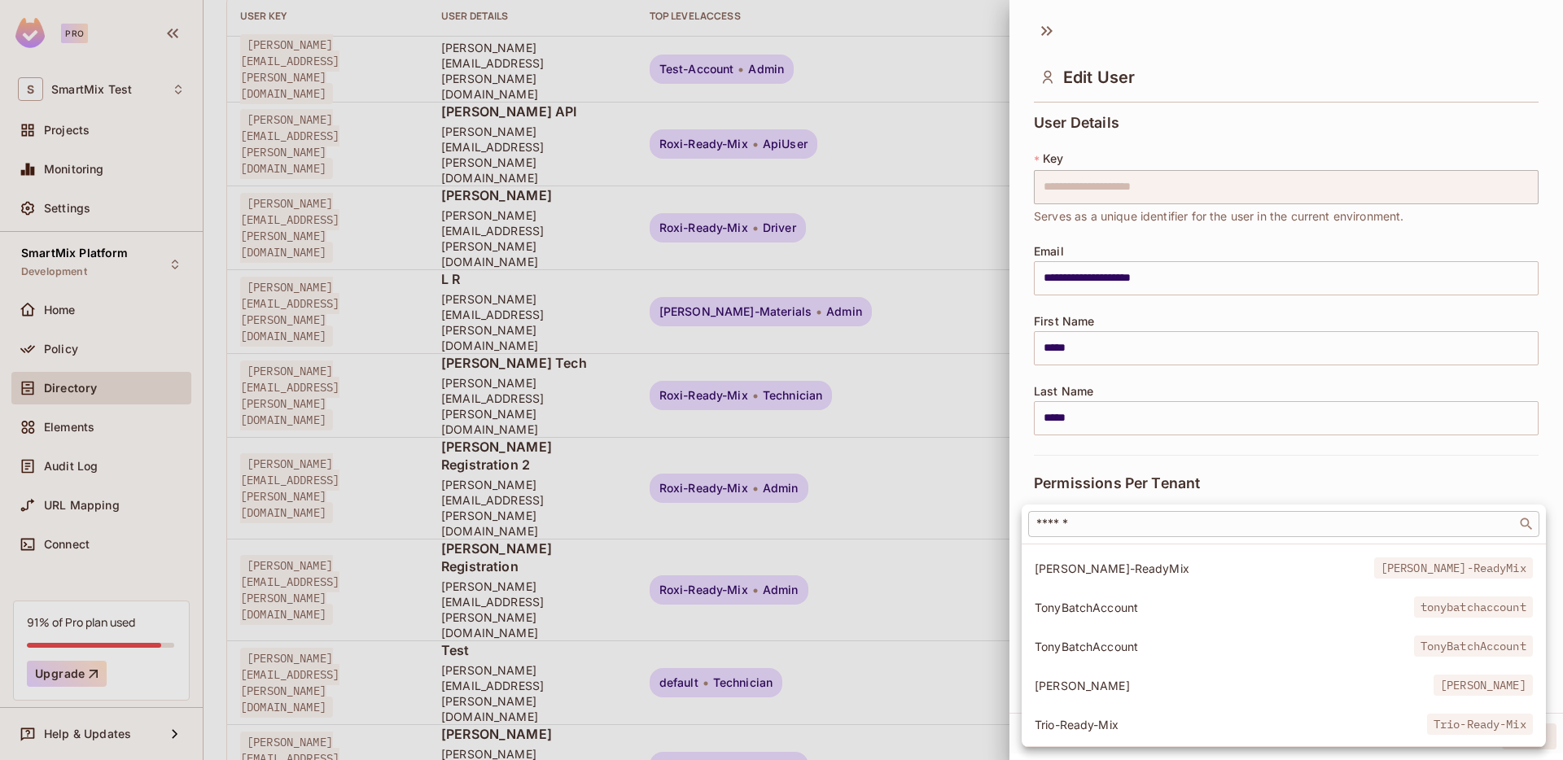
click at [1073, 533] on div "​" at bounding box center [1283, 524] width 511 height 26
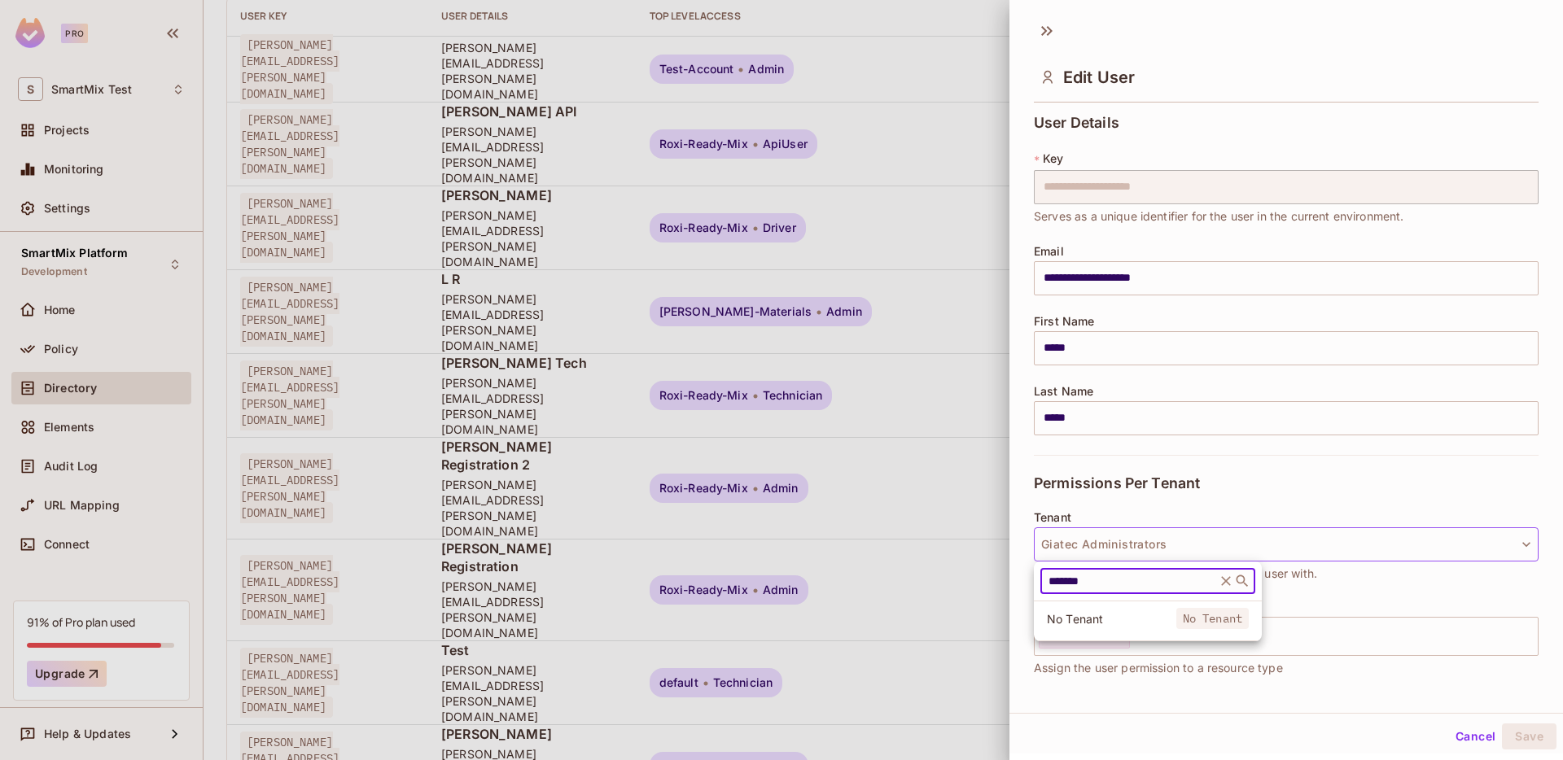
scroll to position [0, 0]
type input "*******"
click at [1112, 659] on span "Giatec Administrators" at bounding box center [1118, 658] width 142 height 15
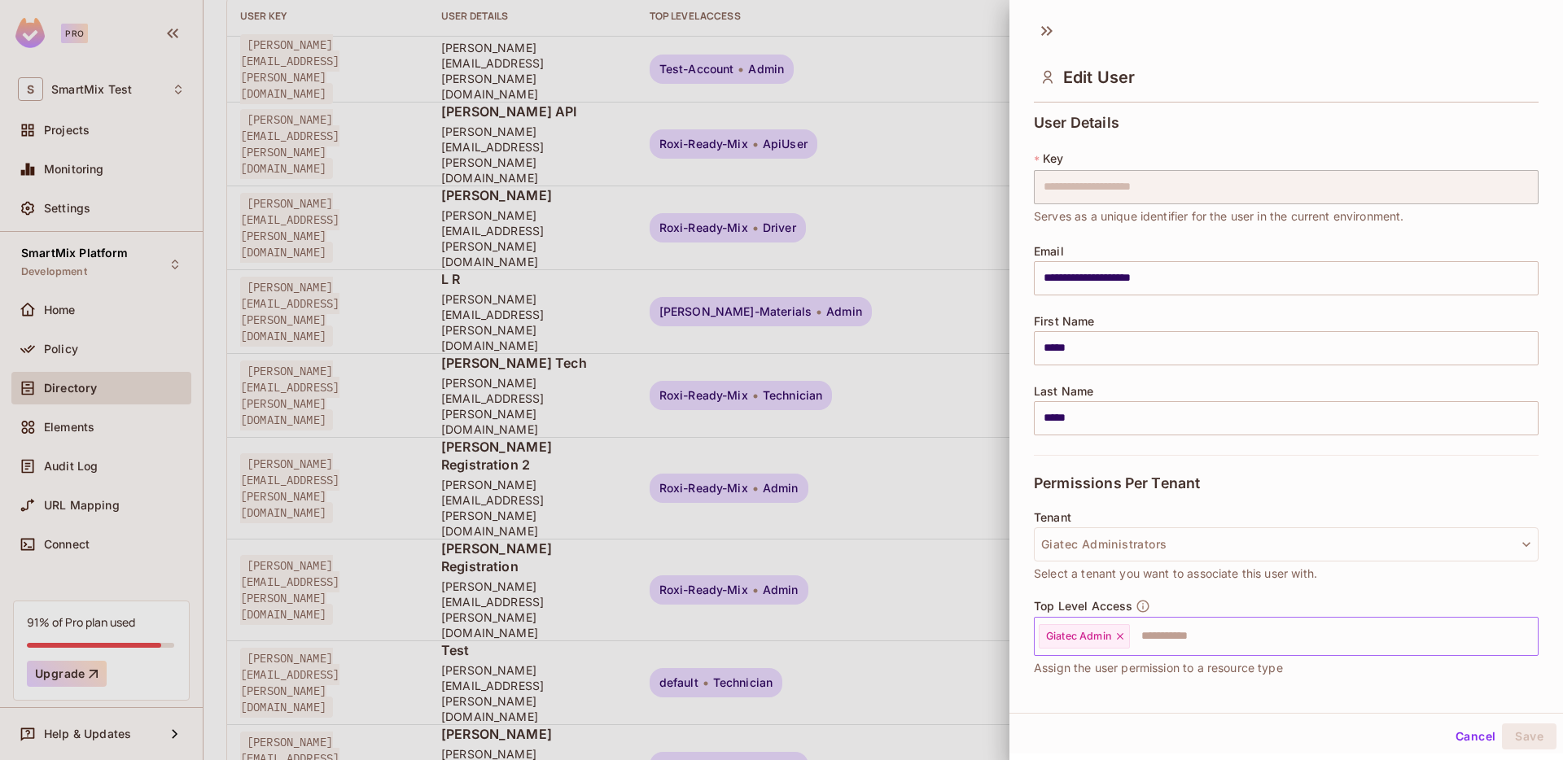
click at [1126, 639] on icon at bounding box center [1120, 636] width 11 height 11
click at [1531, 733] on button "Save" at bounding box center [1529, 737] width 55 height 26
